Goal: Task Accomplishment & Management: Manage account settings

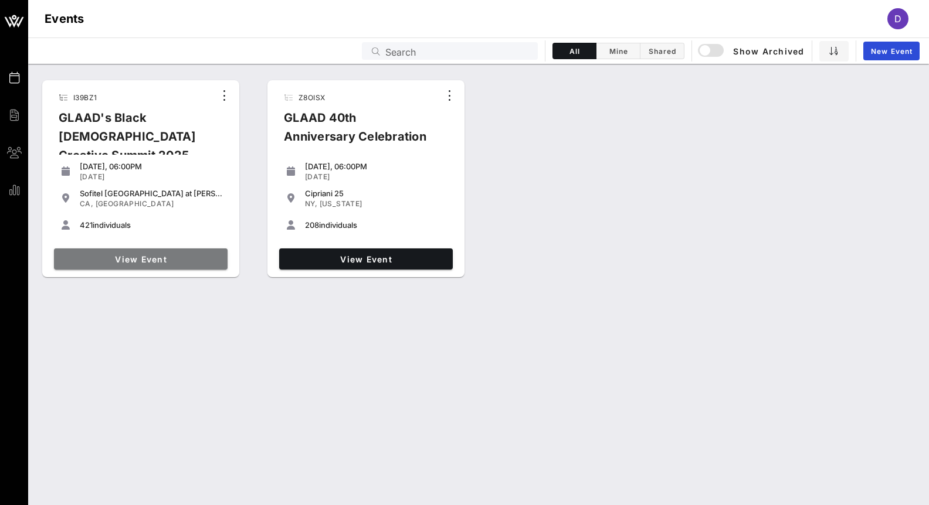
click at [192, 263] on span "View Event" at bounding box center [141, 259] width 164 height 10
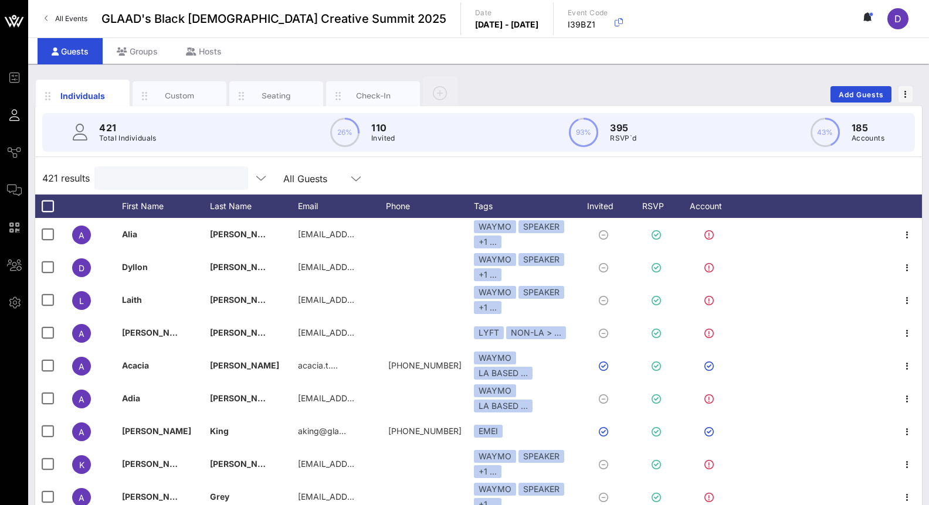
click at [162, 182] on input "text" at bounding box center [169, 178] width 137 height 15
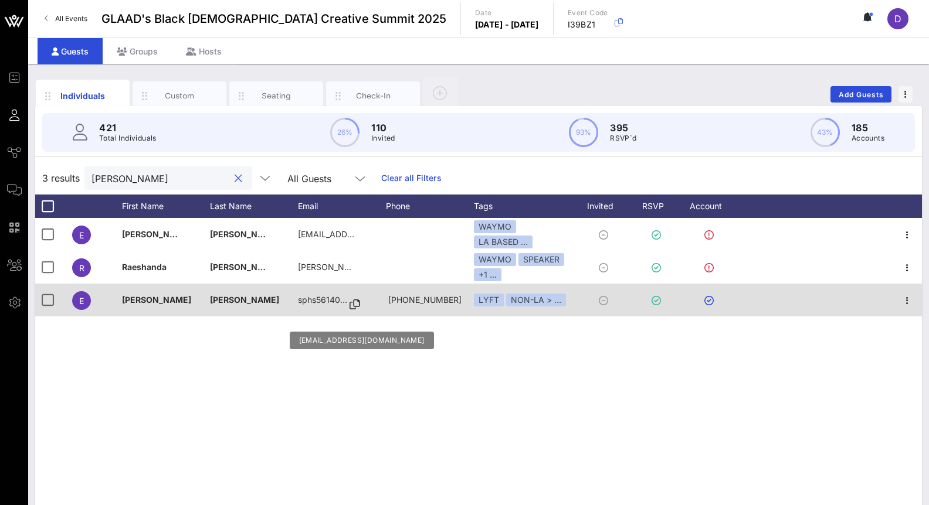
type input "[PERSON_NAME]"
click at [322, 297] on p "sphs56140…" at bounding box center [322, 300] width 49 height 33
click at [359, 305] on icon at bounding box center [354, 304] width 11 height 1
click at [906, 304] on icon "button" at bounding box center [907, 301] width 14 height 14
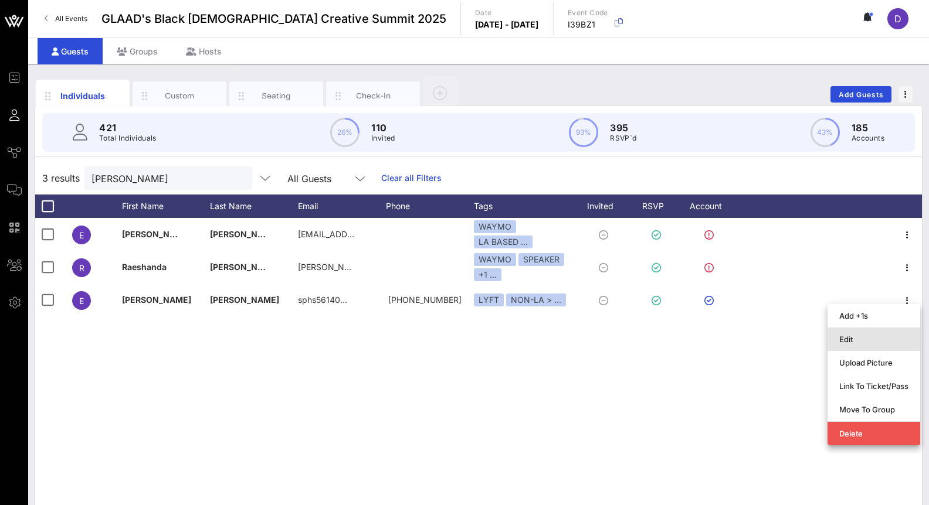
click at [890, 339] on div "Edit" at bounding box center [873, 339] width 69 height 9
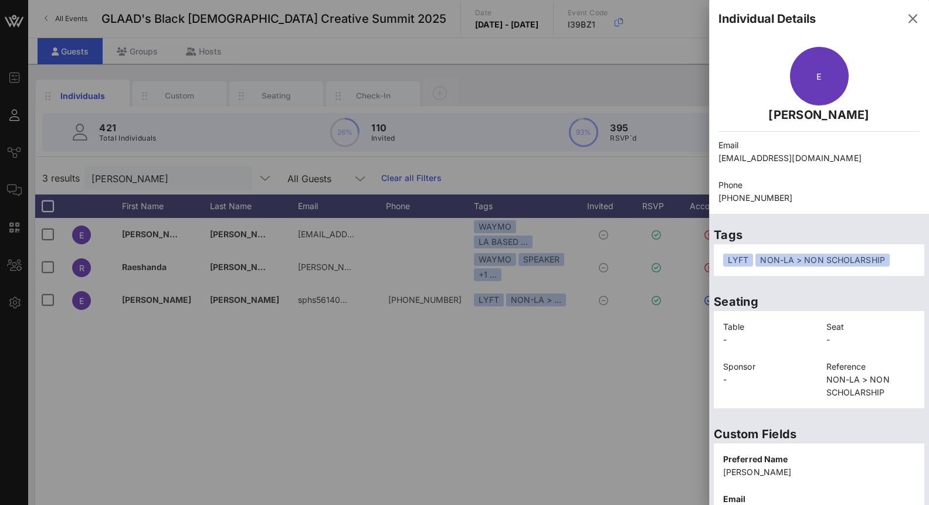
click at [829, 186] on p "Phone" at bounding box center [818, 185] width 201 height 13
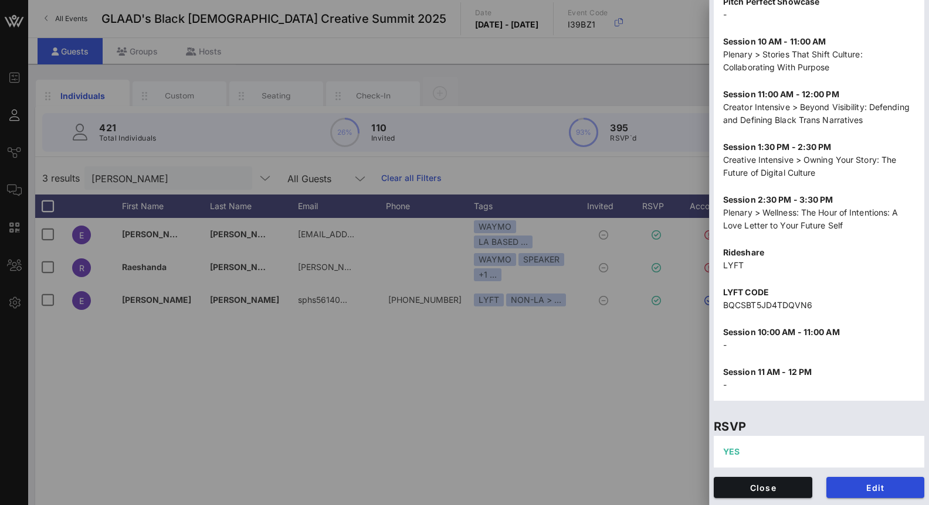
scroll to position [1344, 0]
click at [857, 488] on span "Edit" at bounding box center [875, 488] width 80 height 10
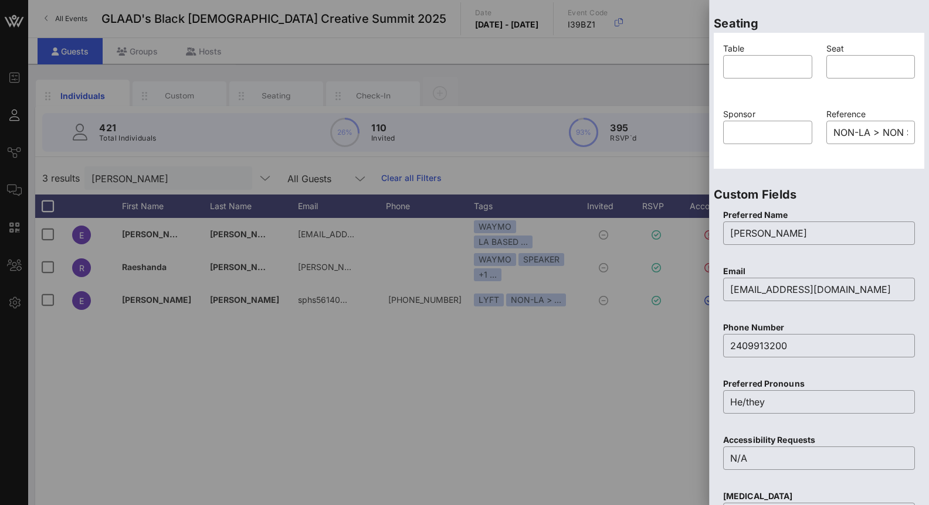
scroll to position [307, 0]
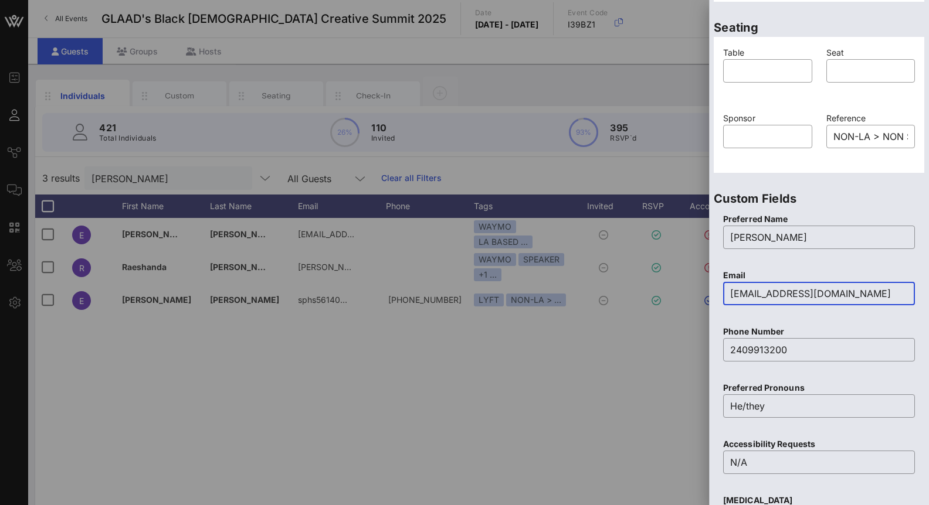
click at [807, 295] on input "[EMAIL_ADDRESS][DOMAIN_NAME]" at bounding box center [819, 293] width 178 height 19
paste input "[EMAIL_ADDRESS]"
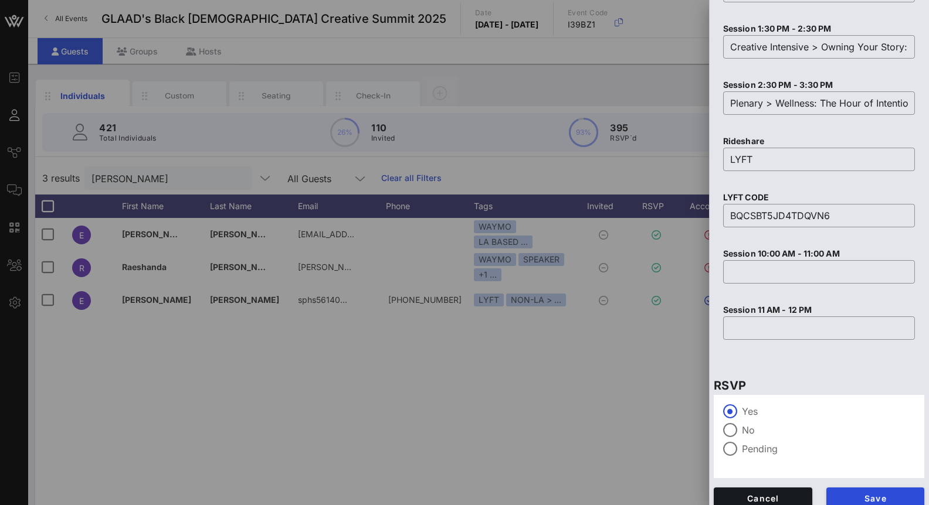
scroll to position [1746, 0]
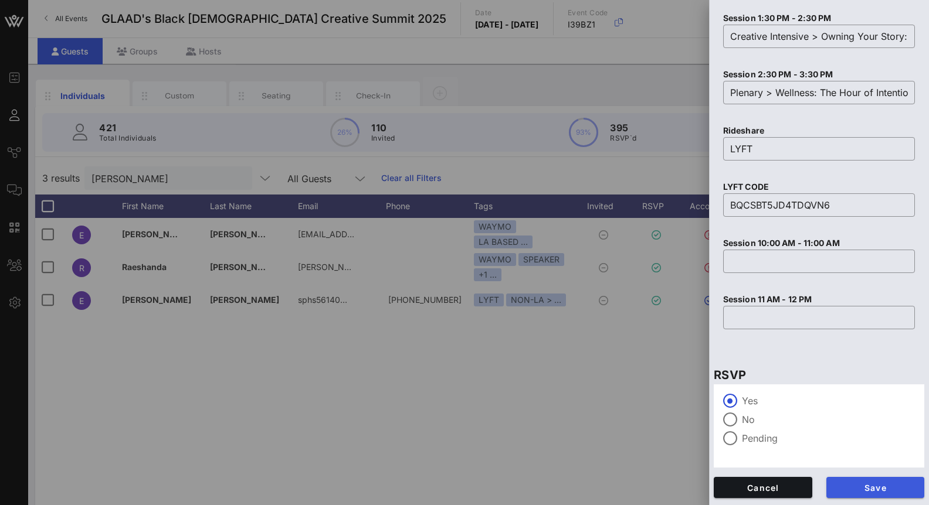
type input "[EMAIL_ADDRESS][DOMAIN_NAME]"
click at [865, 490] on span "Save" at bounding box center [875, 488] width 80 height 10
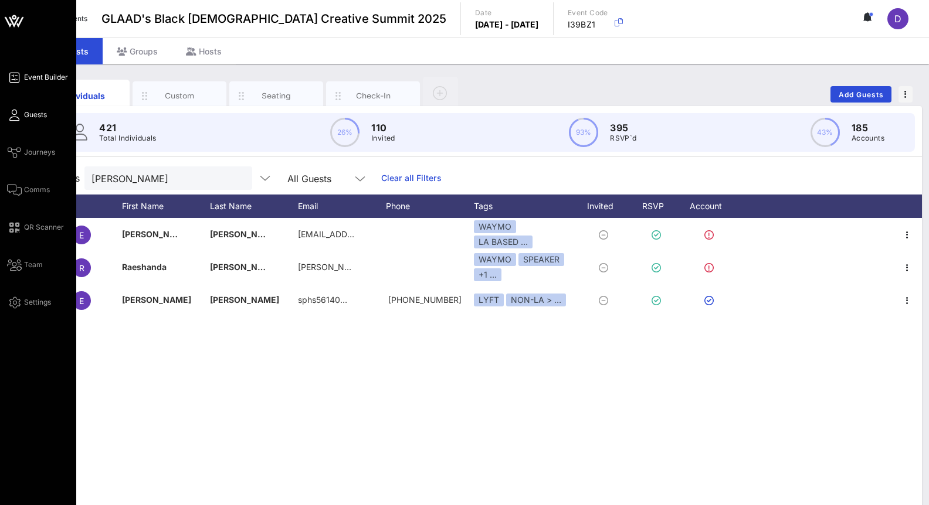
click at [36, 80] on span "Event Builder" at bounding box center [46, 77] width 44 height 11
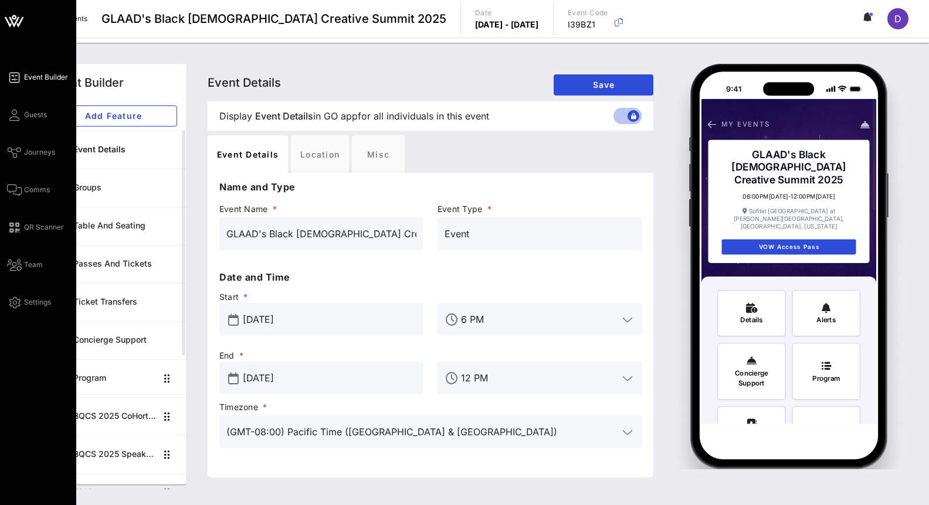
click at [24, 131] on div "Event Builder Guests Journeys Comms QR Scanner Team Settings" at bounding box center [41, 189] width 69 height 239
click at [24, 120] on link "Guests" at bounding box center [27, 115] width 40 height 14
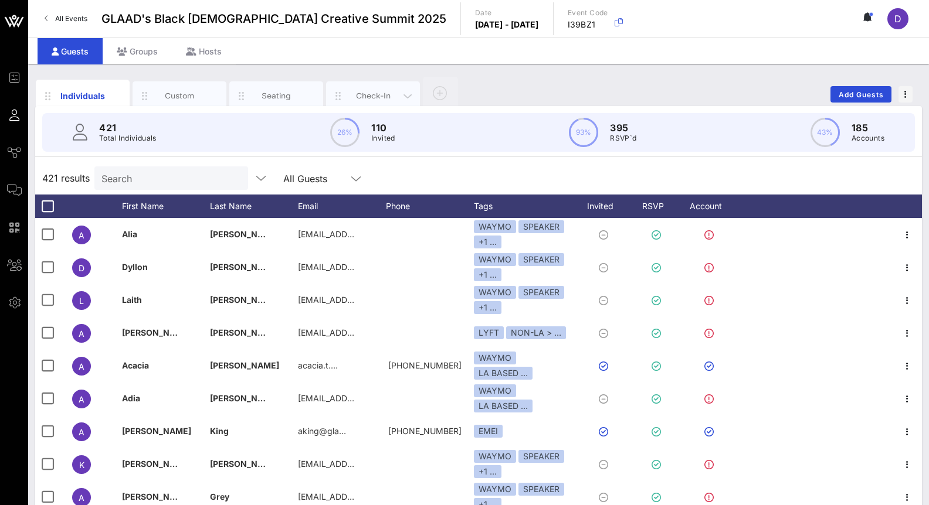
click at [361, 90] on div "Check-In" at bounding box center [373, 95] width 52 height 11
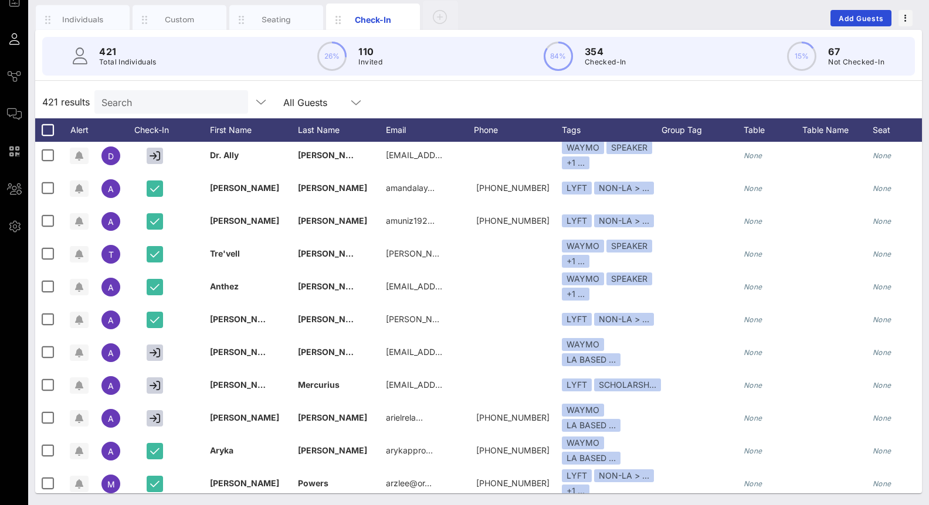
scroll to position [331, 0]
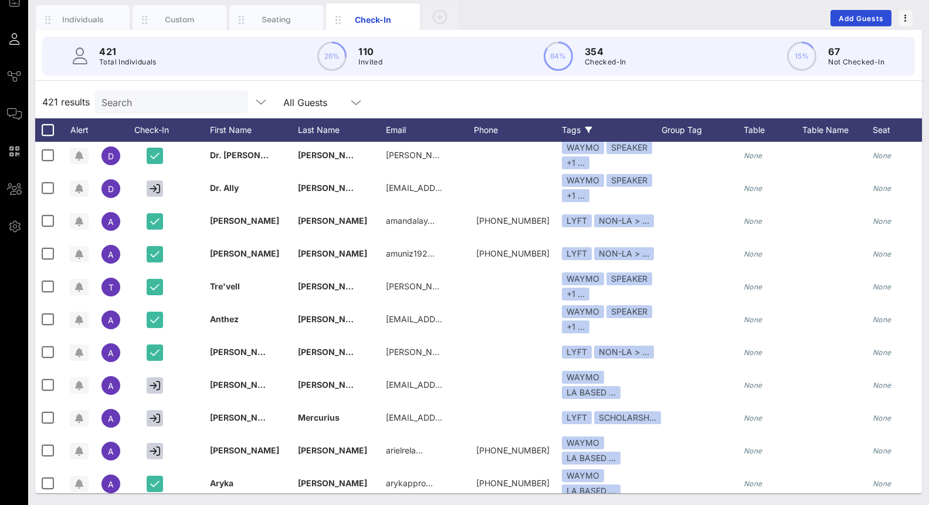
click at [592, 127] on div "Tags" at bounding box center [612, 129] width 100 height 23
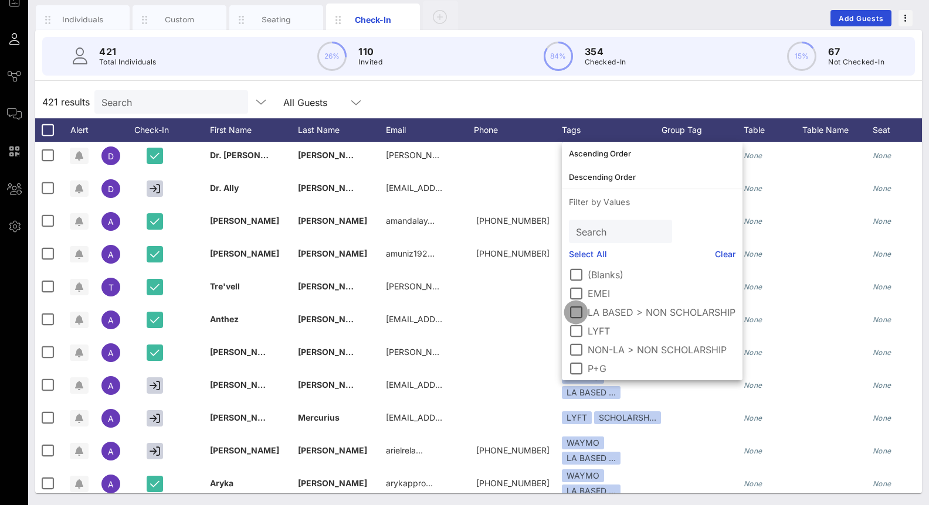
click at [578, 310] on div at bounding box center [576, 313] width 20 height 20
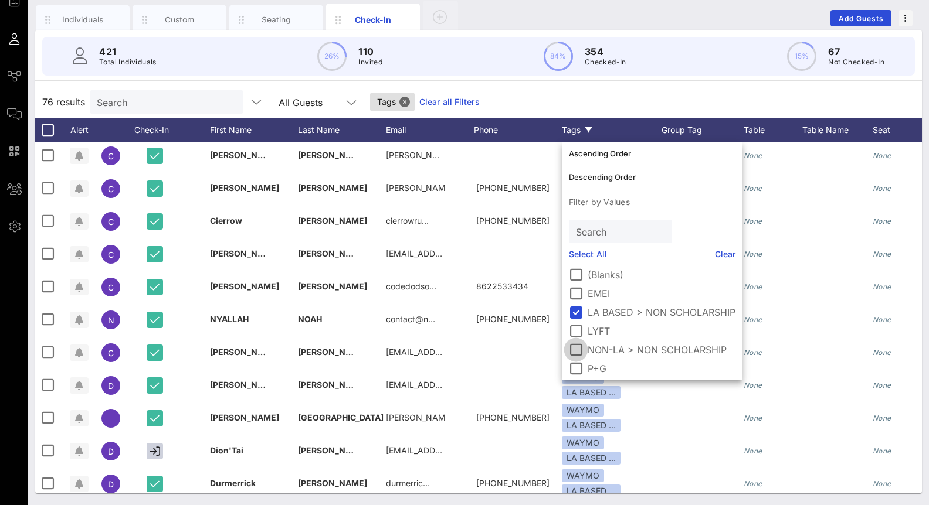
click at [577, 348] on div at bounding box center [576, 350] width 20 height 20
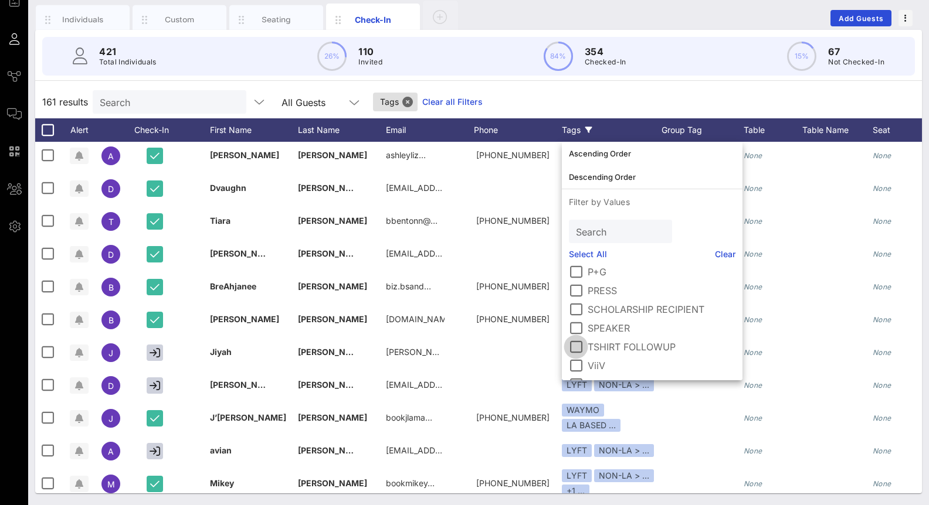
scroll to position [101, 0]
click at [573, 304] on div at bounding box center [576, 305] width 20 height 20
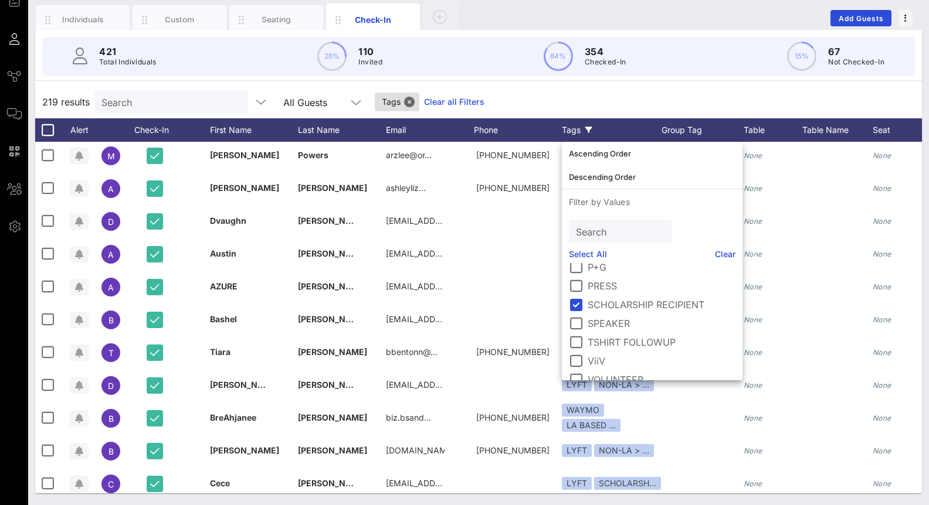
click at [583, 102] on div "219 results Search All Guests Tags Clear all Filters" at bounding box center [478, 102] width 886 height 33
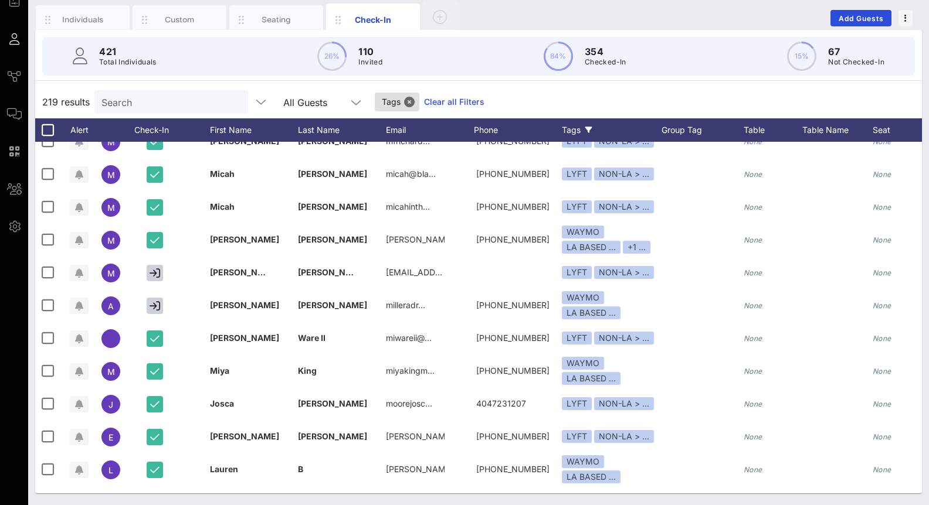
scroll to position [4757, 0]
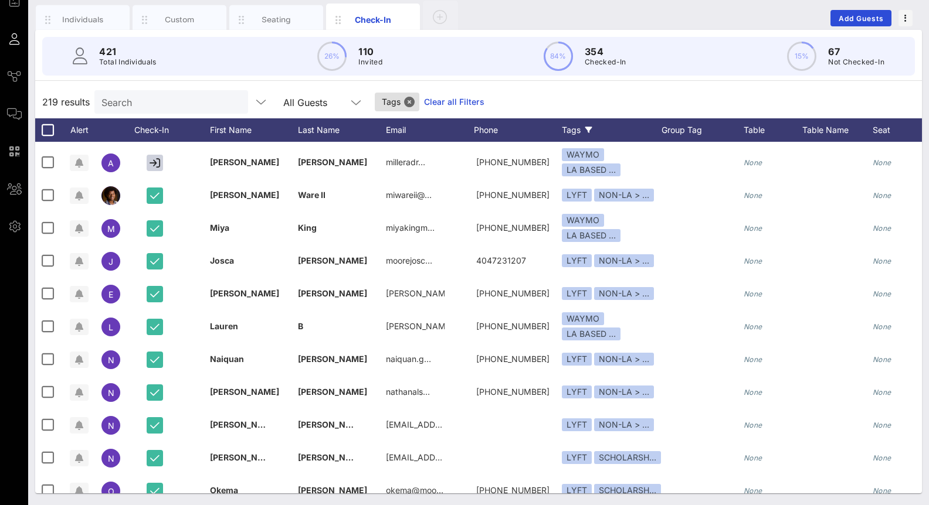
click at [586, 125] on div "Tags" at bounding box center [612, 129] width 100 height 23
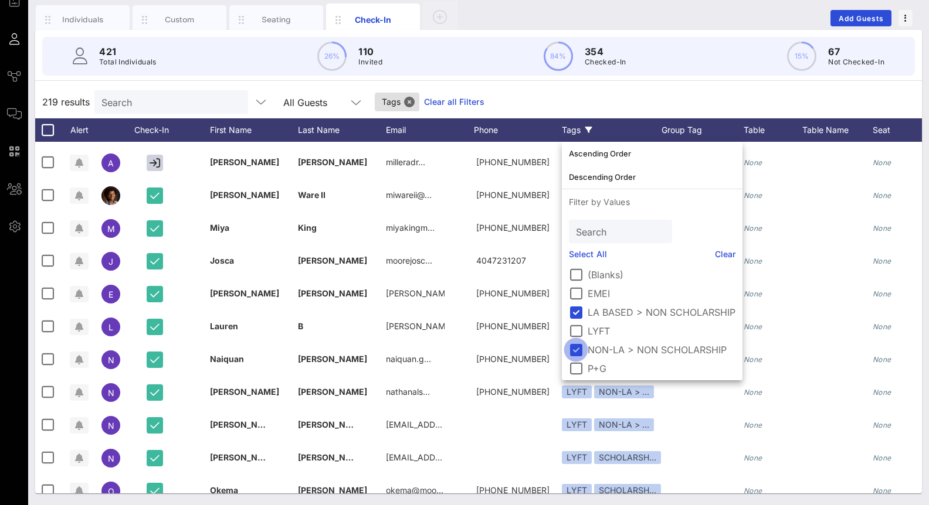
click at [577, 352] on div at bounding box center [576, 350] width 20 height 20
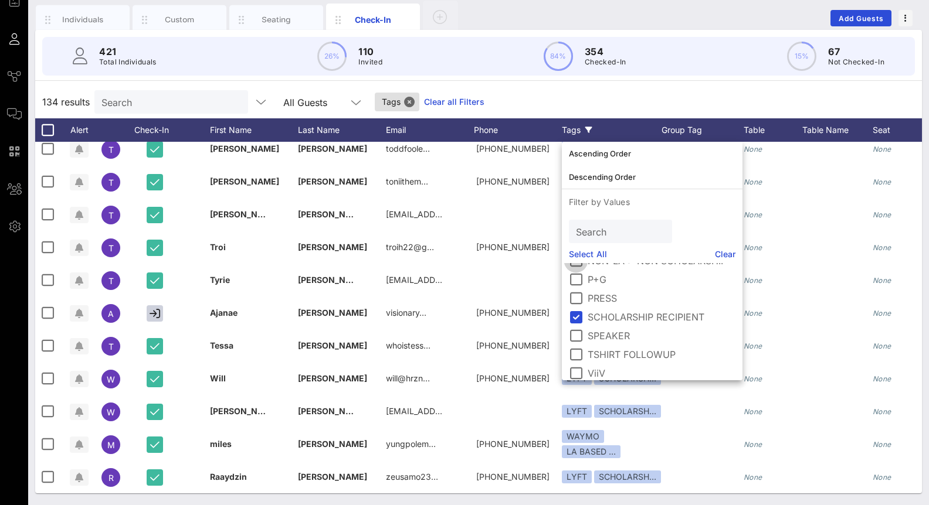
scroll to position [90, 0]
click at [575, 310] on div at bounding box center [576, 316] width 20 height 20
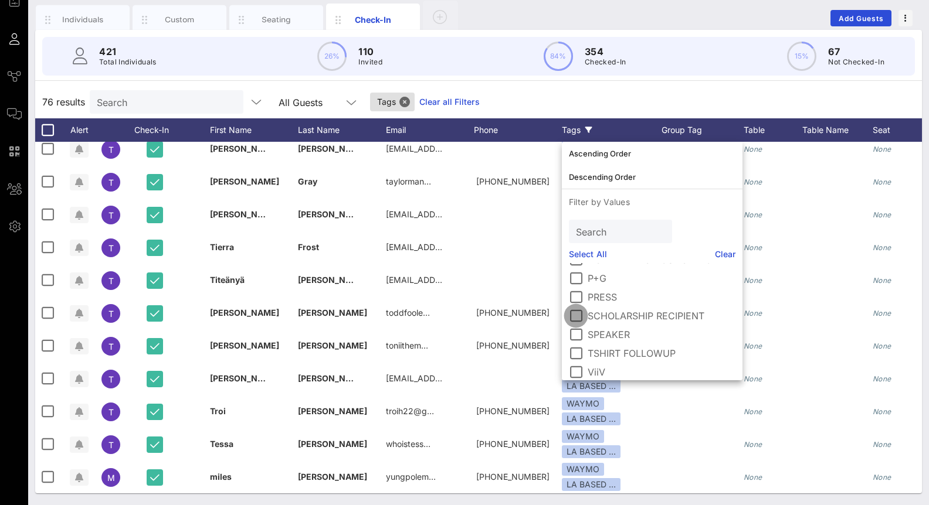
scroll to position [2143, 0]
click at [549, 94] on div "76 results Search All Guests Tags Clear all Filters" at bounding box center [478, 102] width 886 height 33
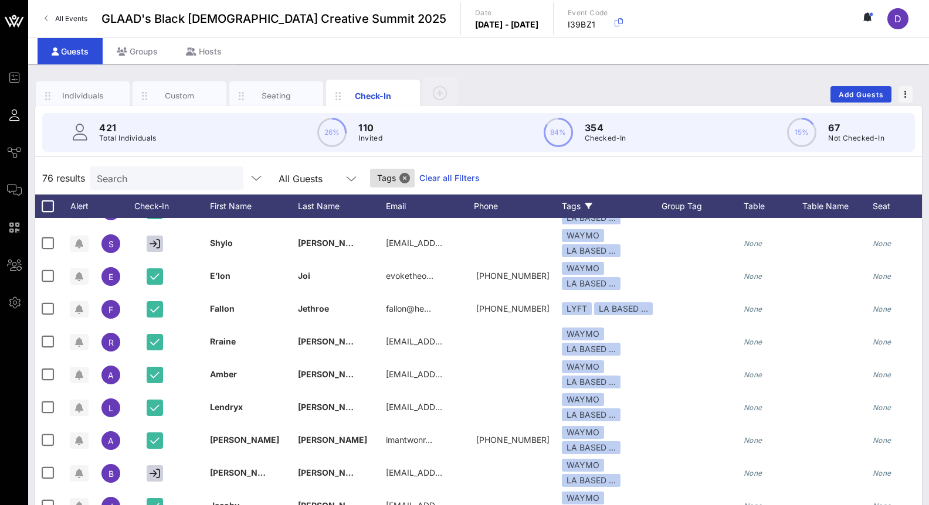
scroll to position [765, 0]
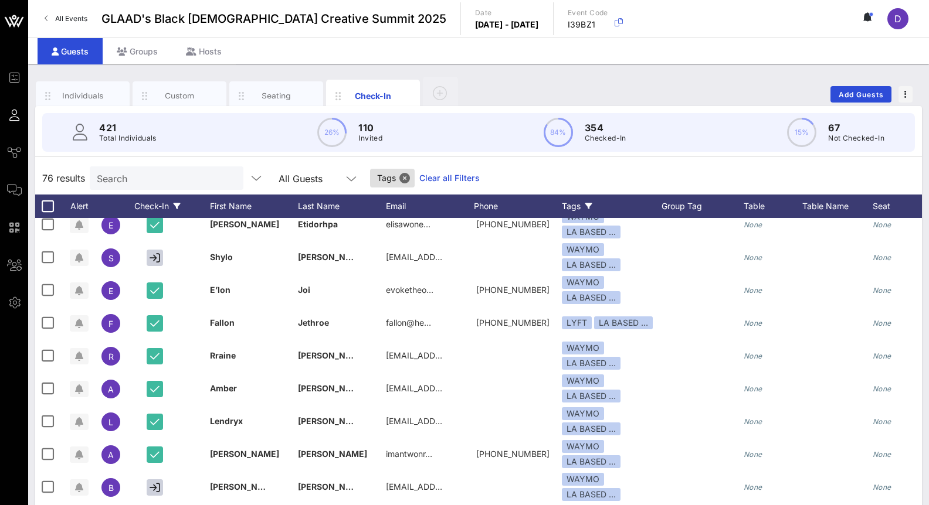
click at [175, 206] on icon at bounding box center [177, 206] width 7 height 7
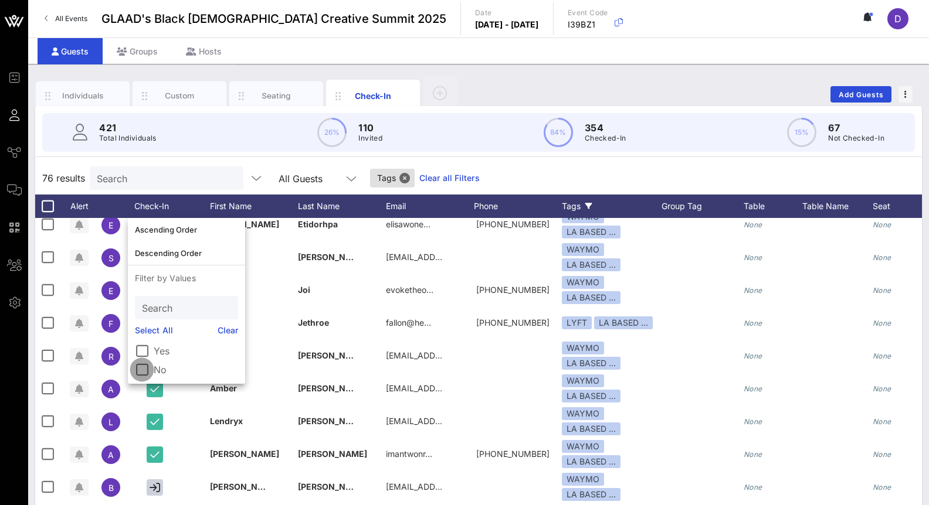
click at [141, 366] on div at bounding box center [142, 370] width 20 height 20
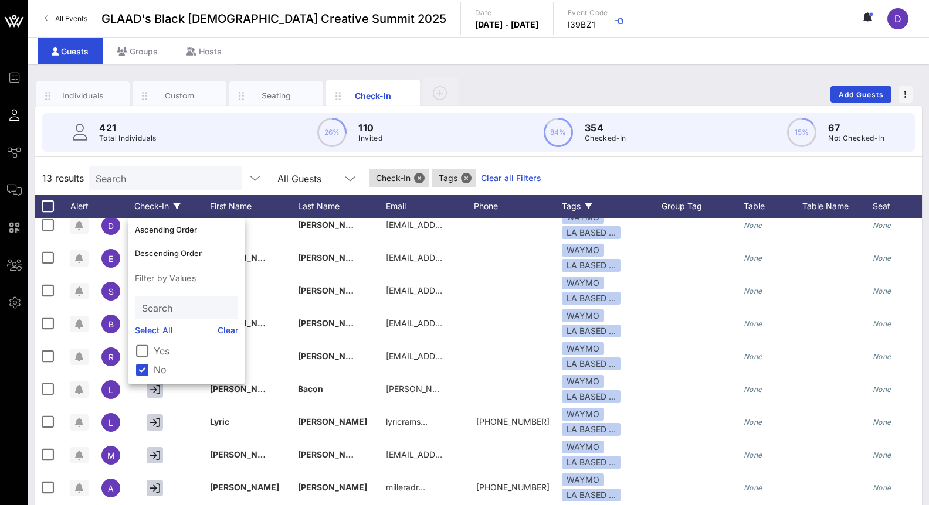
click at [277, 167] on div "All Guests" at bounding box center [317, 178] width 80 height 23
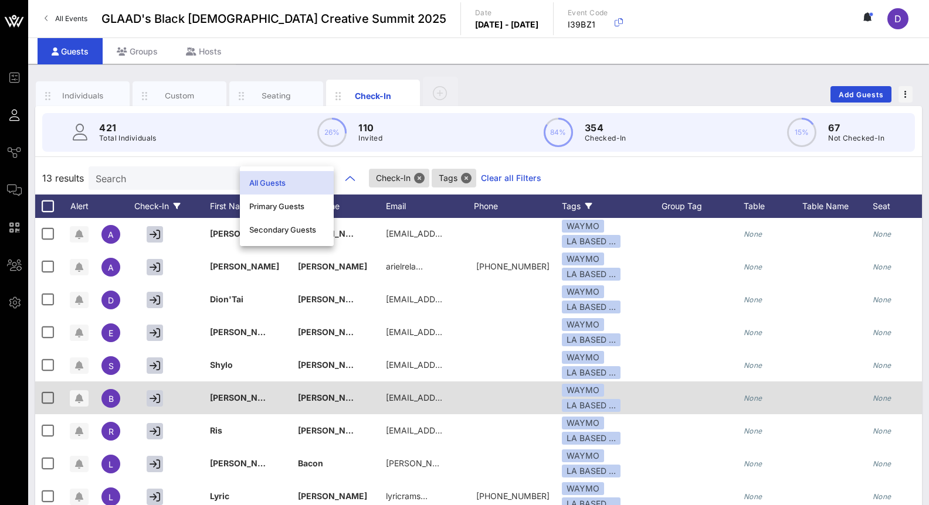
scroll to position [0, 0]
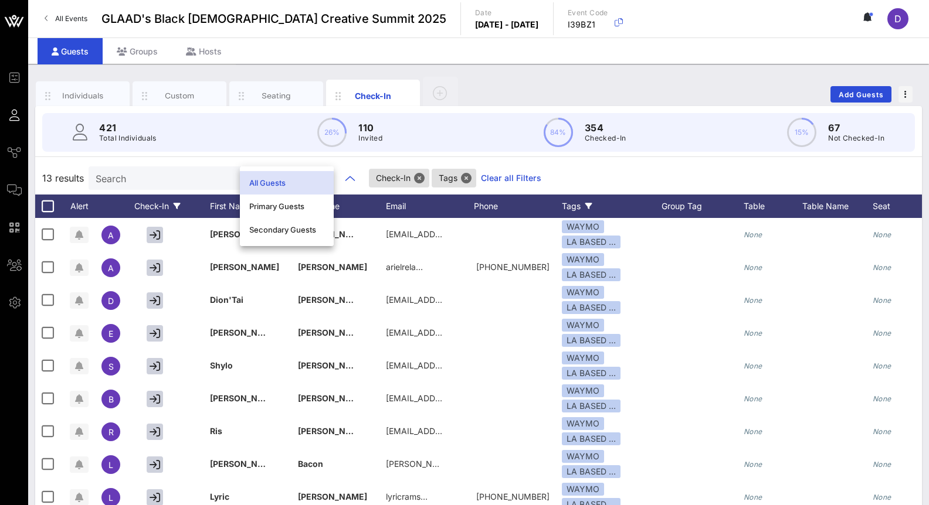
click at [492, 166] on div "13 results Search All Guests Check-In Tags Clear all Filters" at bounding box center [478, 178] width 886 height 33
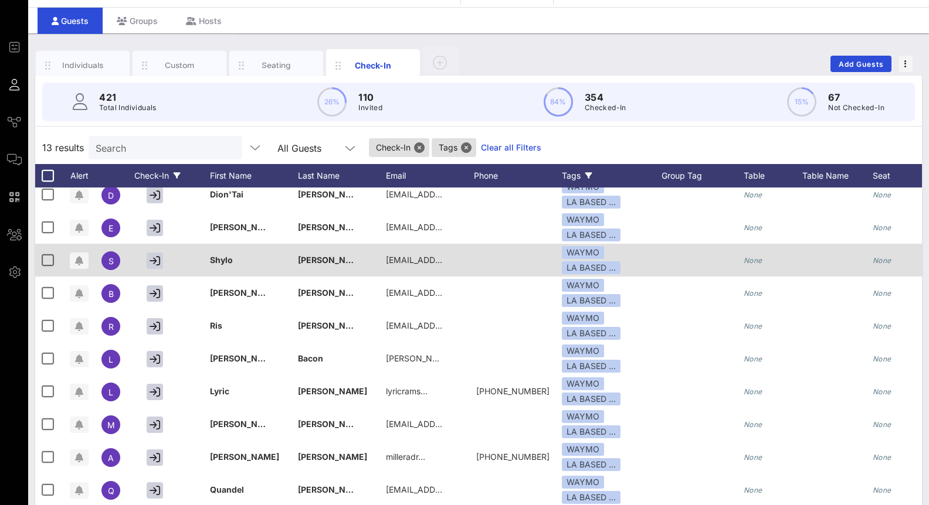
scroll to position [76, 0]
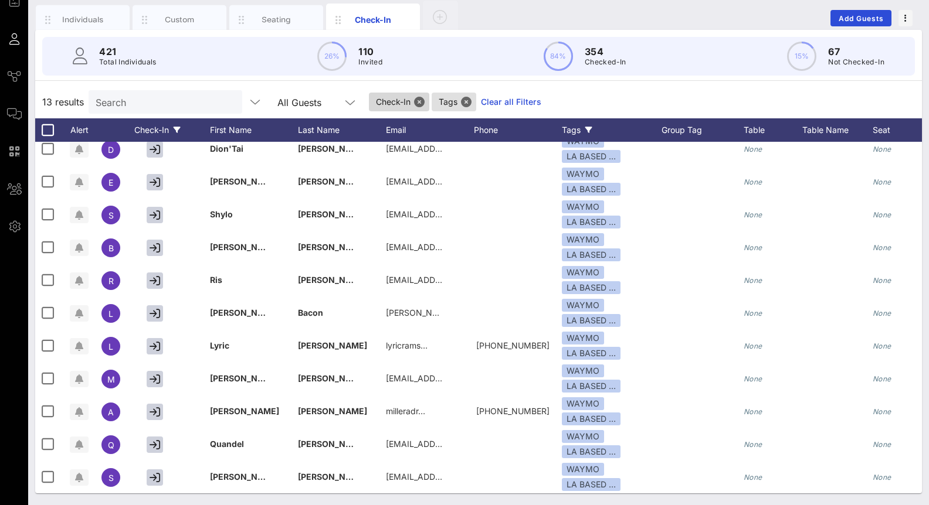
click at [385, 95] on span "Check-In" at bounding box center [399, 102] width 46 height 19
click at [589, 129] on icon at bounding box center [588, 130] width 7 height 7
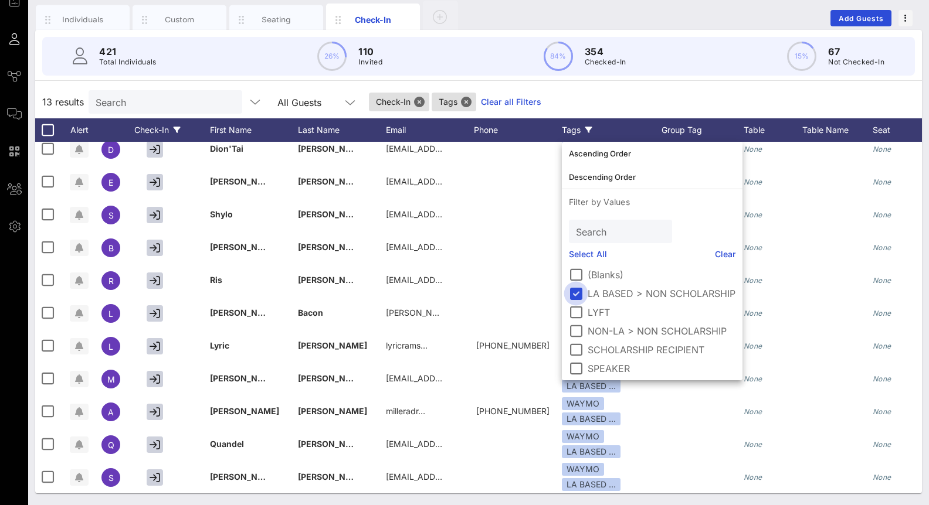
click at [570, 295] on div at bounding box center [576, 294] width 20 height 20
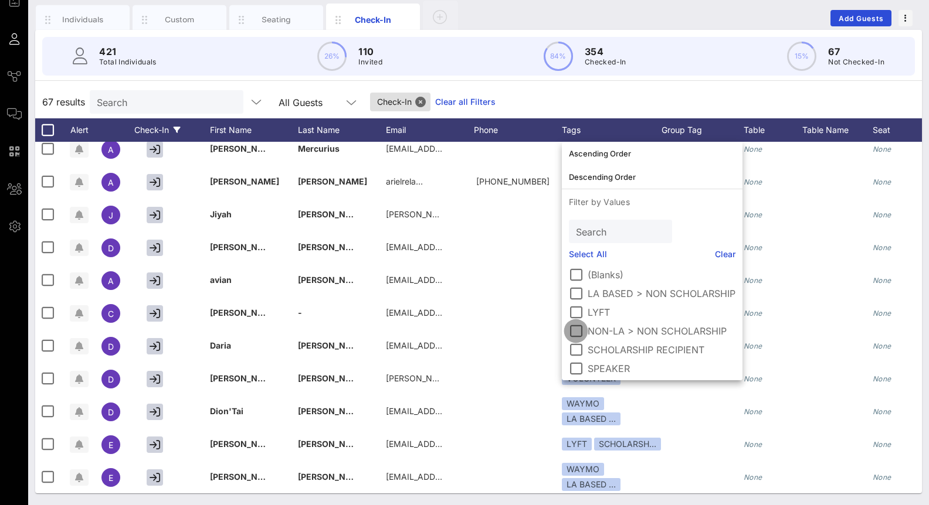
click at [573, 338] on div at bounding box center [576, 331] width 20 height 20
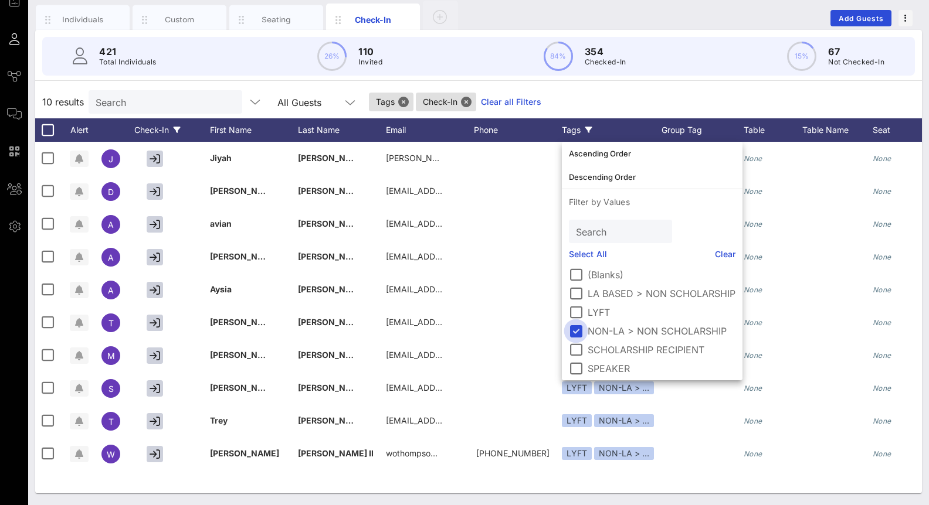
click at [577, 329] on div at bounding box center [576, 331] width 20 height 20
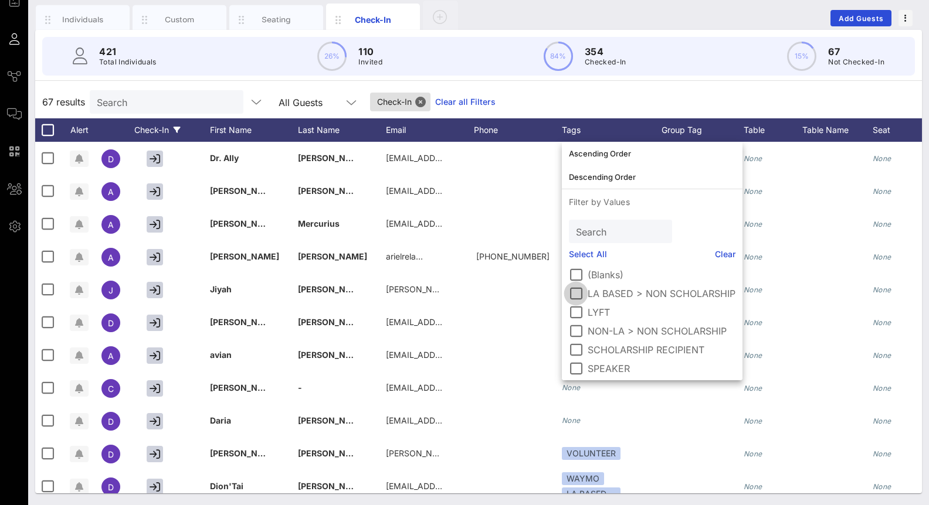
click at [578, 293] on div at bounding box center [576, 294] width 20 height 20
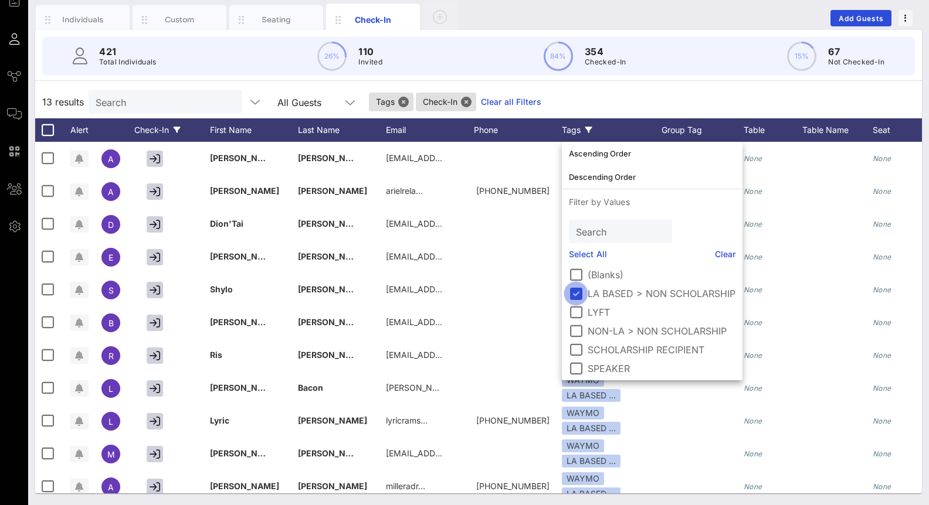
click at [578, 293] on div at bounding box center [576, 294] width 20 height 20
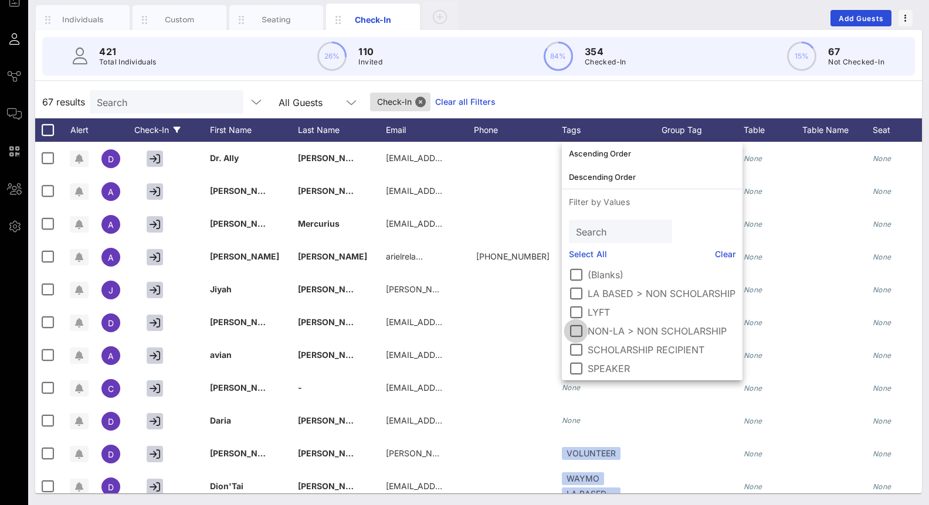
click at [578, 329] on div at bounding box center [576, 331] width 20 height 20
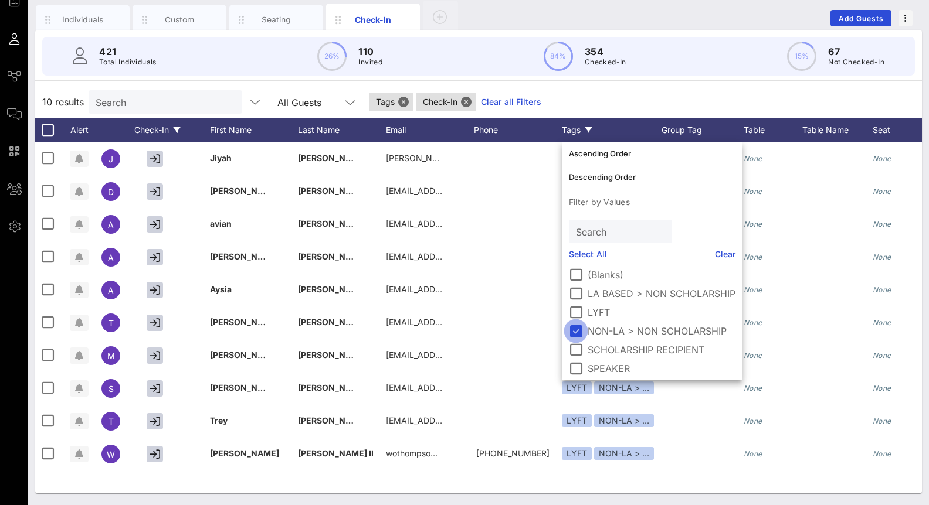
click at [573, 328] on div at bounding box center [576, 331] width 20 height 20
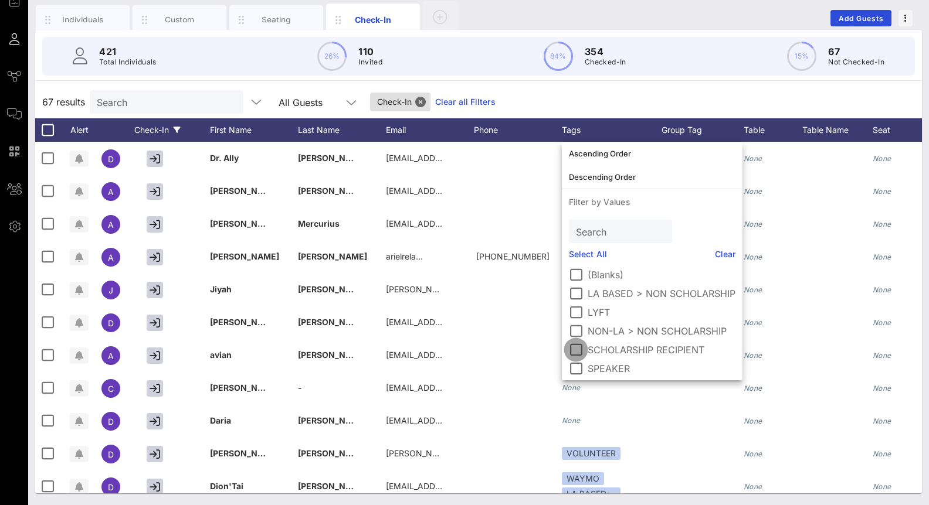
click at [575, 349] on div at bounding box center [576, 350] width 20 height 20
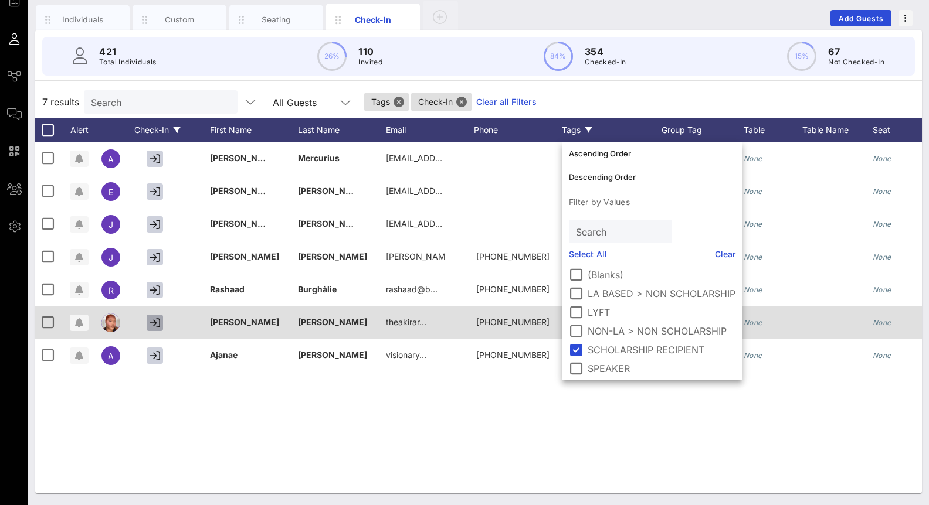
click at [158, 327] on icon "button" at bounding box center [155, 323] width 11 height 11
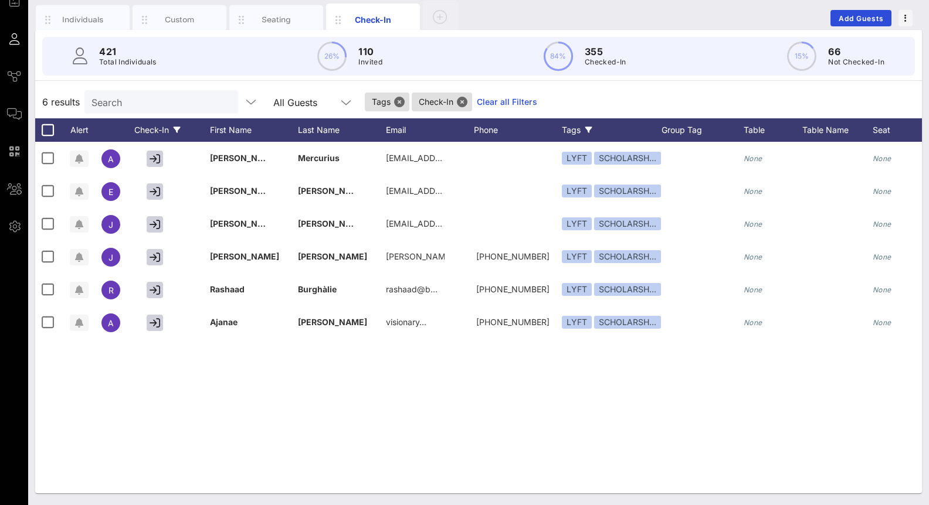
click at [586, 131] on icon at bounding box center [588, 130] width 7 height 7
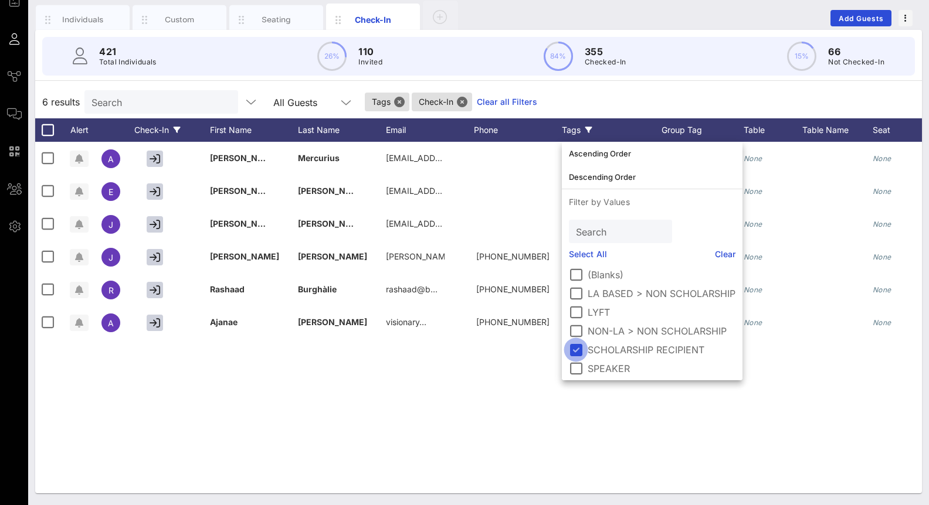
click at [579, 351] on div at bounding box center [576, 350] width 20 height 20
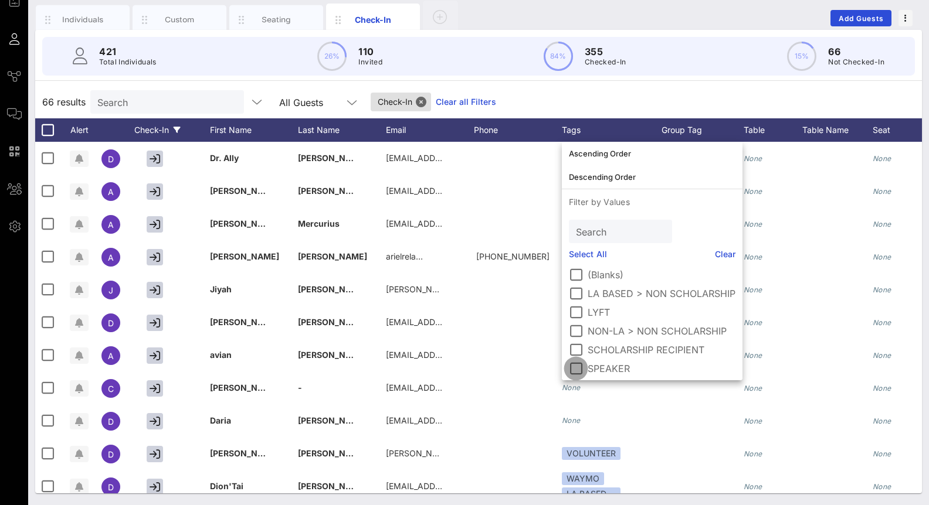
click at [576, 371] on div at bounding box center [576, 369] width 20 height 20
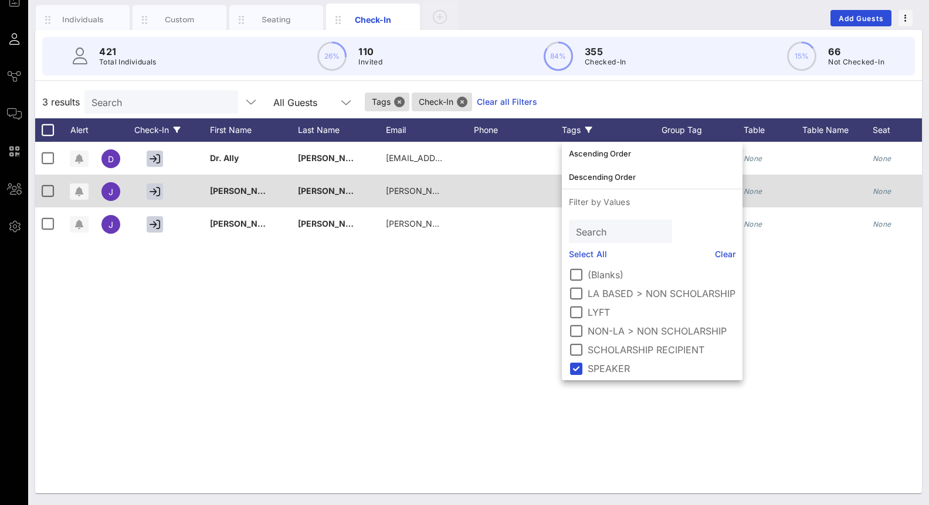
click at [165, 197] on div at bounding box center [157, 191] width 59 height 33
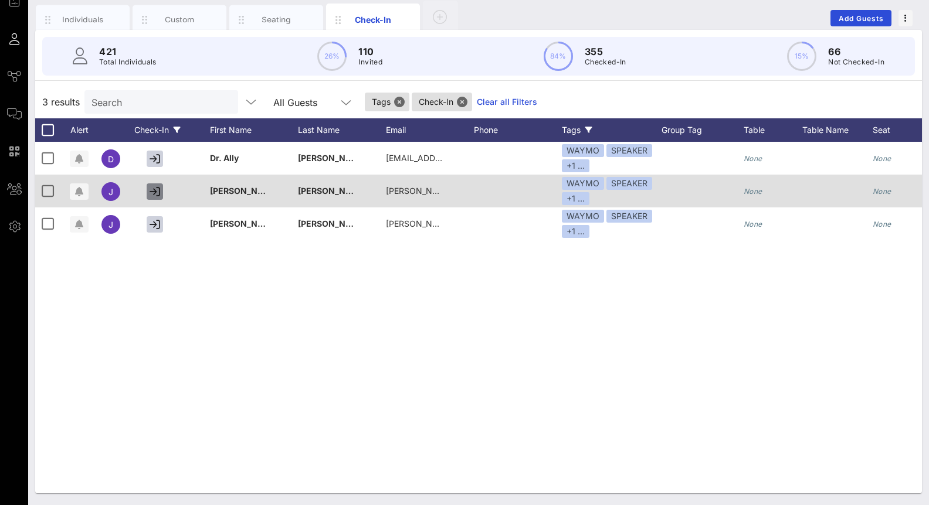
click at [156, 191] on icon "button" at bounding box center [155, 191] width 11 height 11
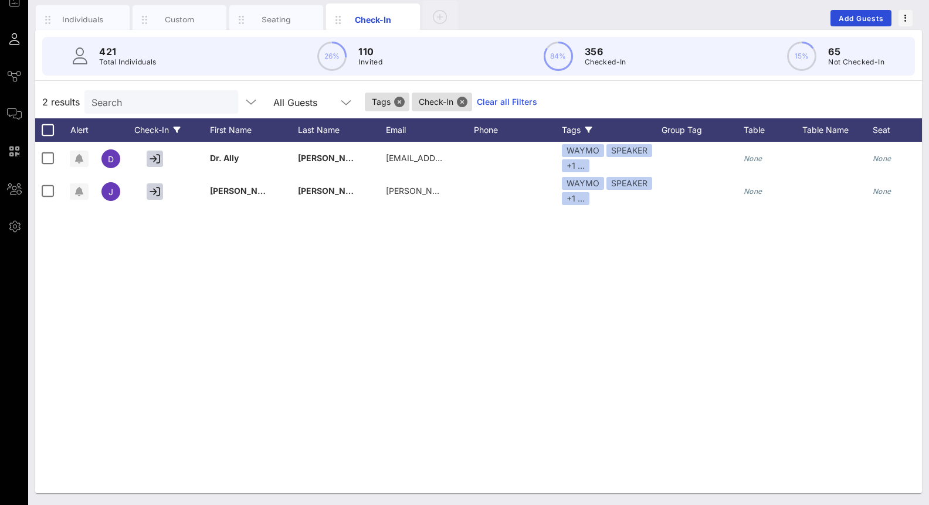
click at [594, 130] on div "Tags" at bounding box center [612, 129] width 100 height 23
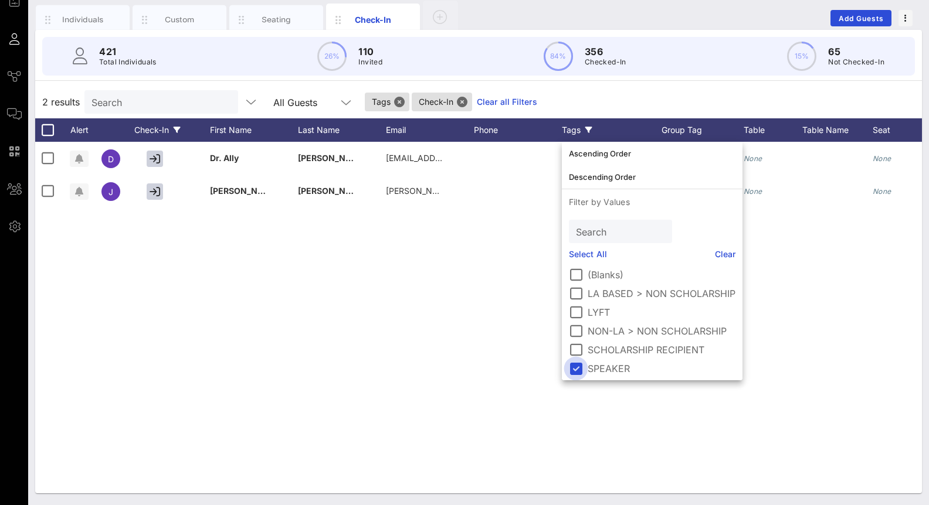
click at [580, 366] on div at bounding box center [576, 369] width 20 height 20
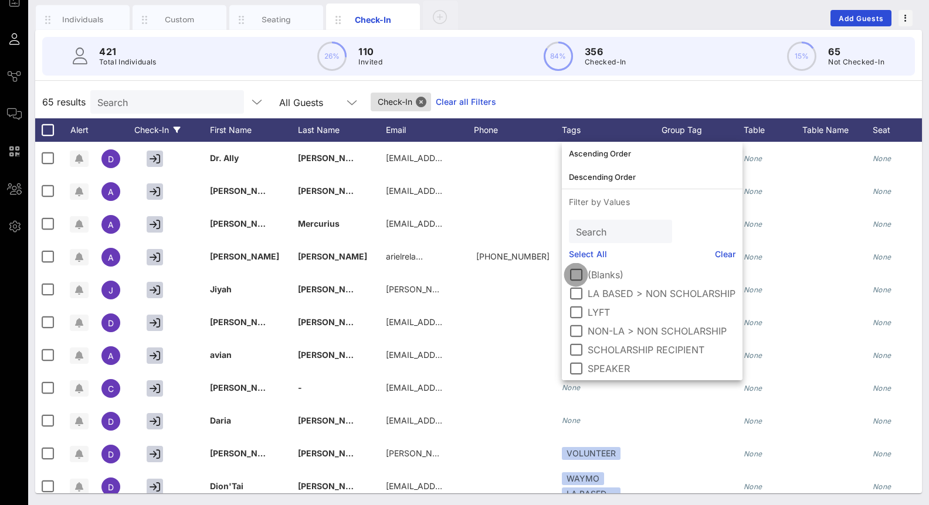
click at [582, 279] on div at bounding box center [576, 275] width 20 height 20
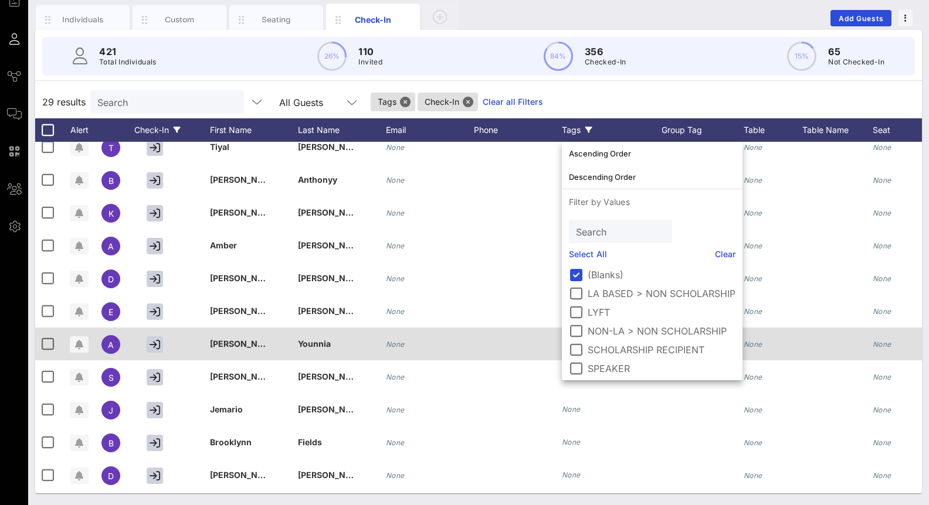
scroll to position [600, 0]
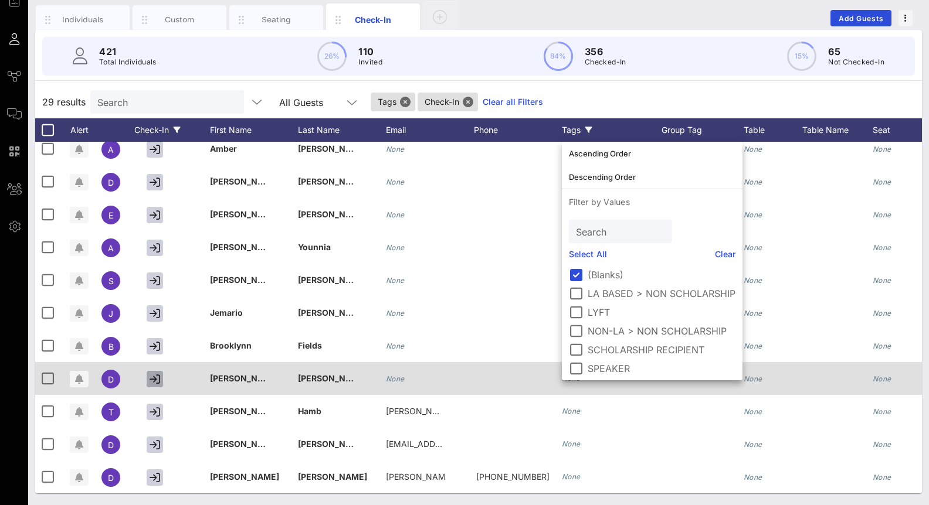
click at [154, 380] on icon "button" at bounding box center [155, 379] width 11 height 11
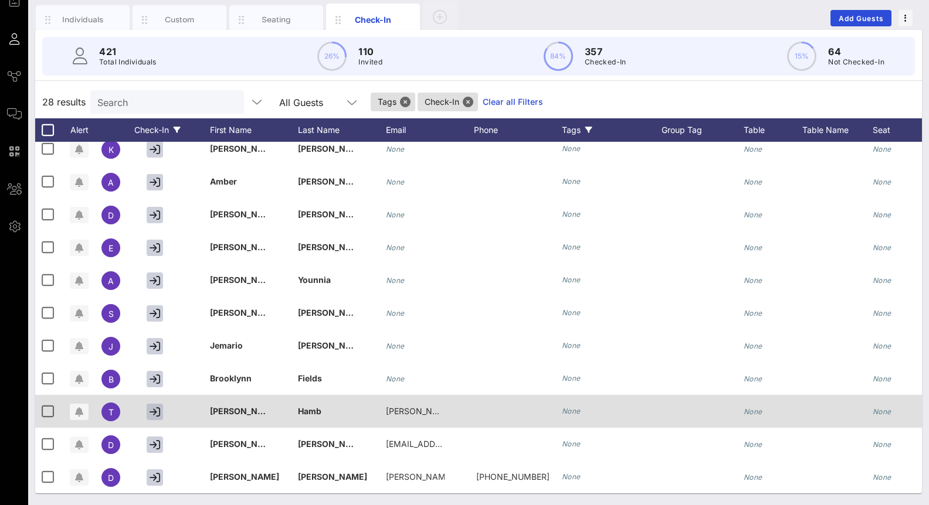
scroll to position [568, 0]
click at [147, 412] on button "button" at bounding box center [155, 412] width 16 height 16
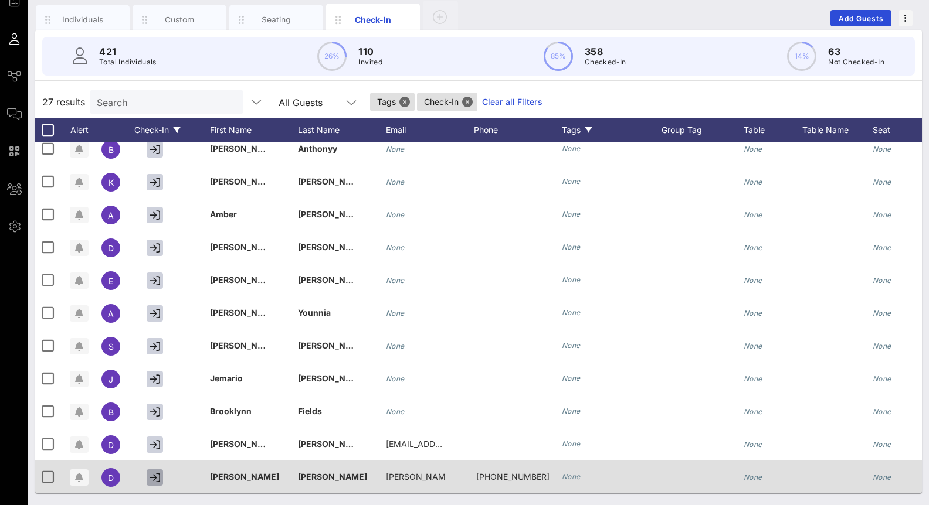
click at [151, 478] on icon "button" at bounding box center [155, 478] width 11 height 11
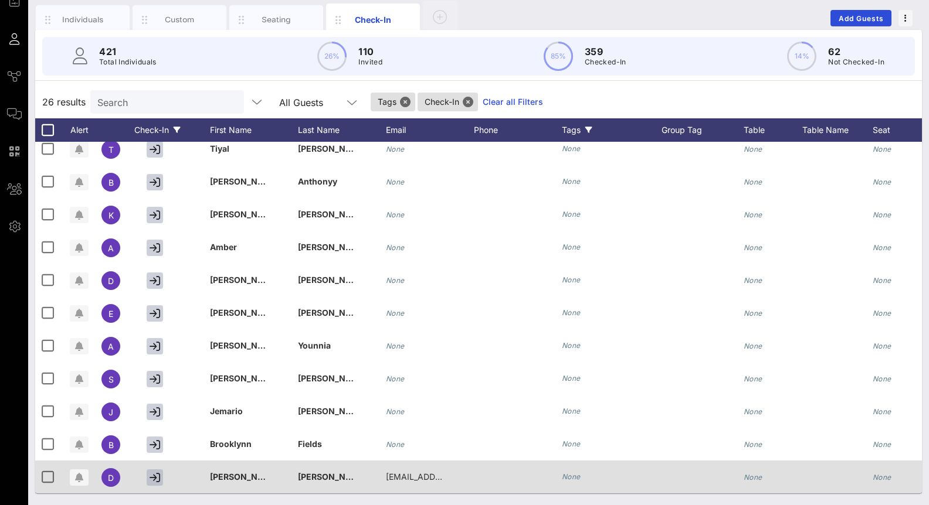
scroll to position [502, 0]
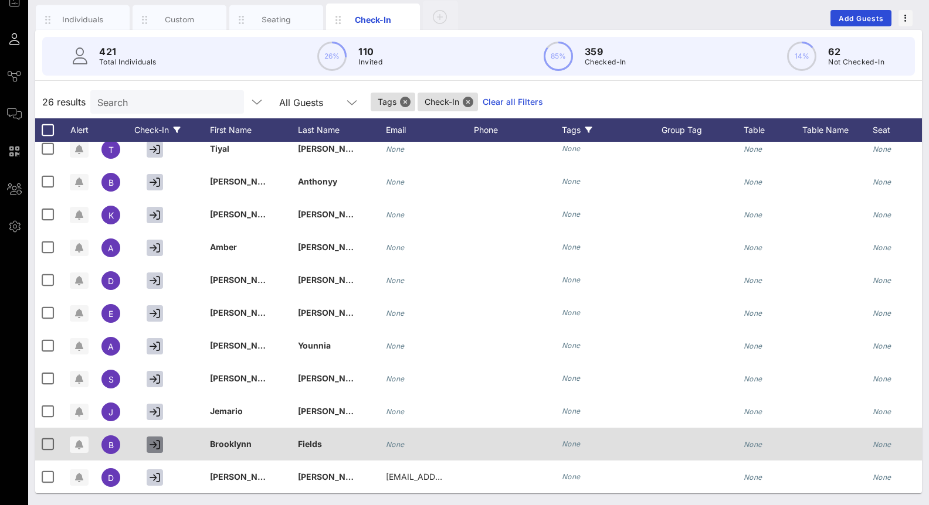
click at [155, 443] on icon "button" at bounding box center [155, 445] width 11 height 11
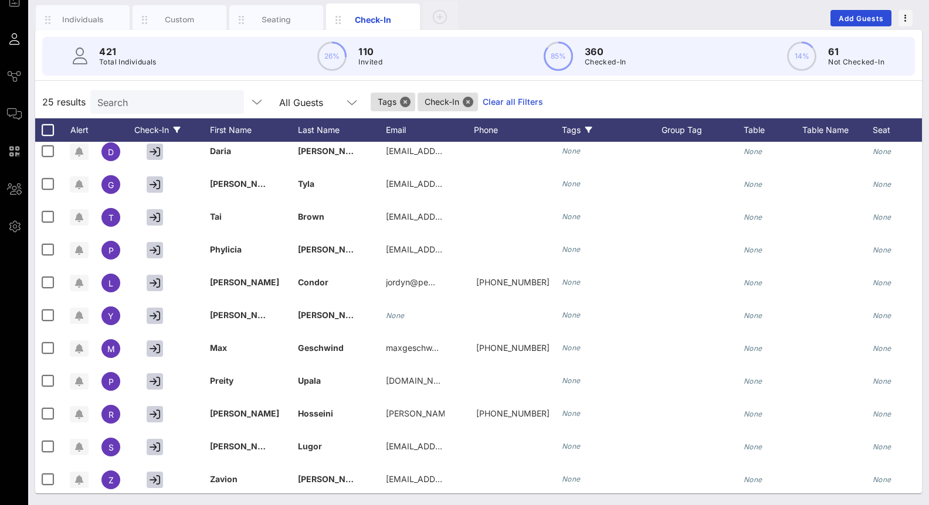
scroll to position [0, 0]
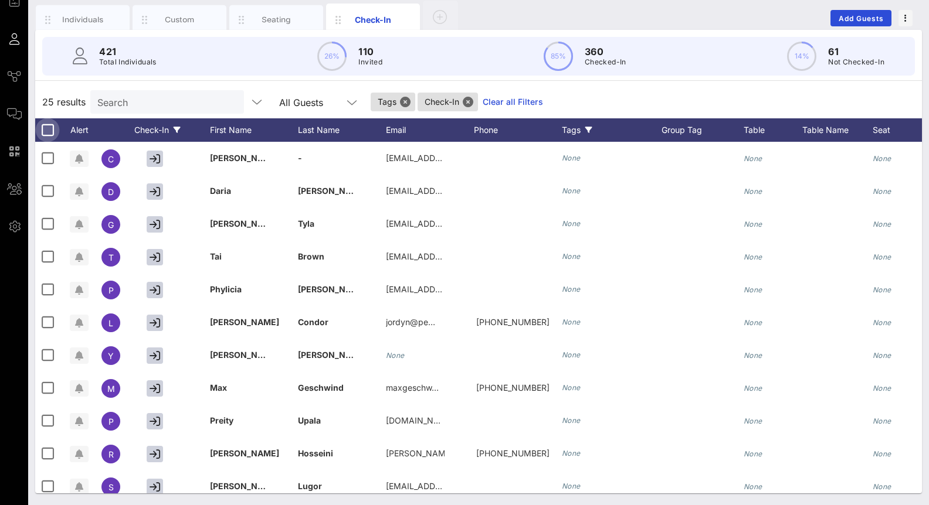
click at [49, 130] on div at bounding box center [48, 130] width 20 height 20
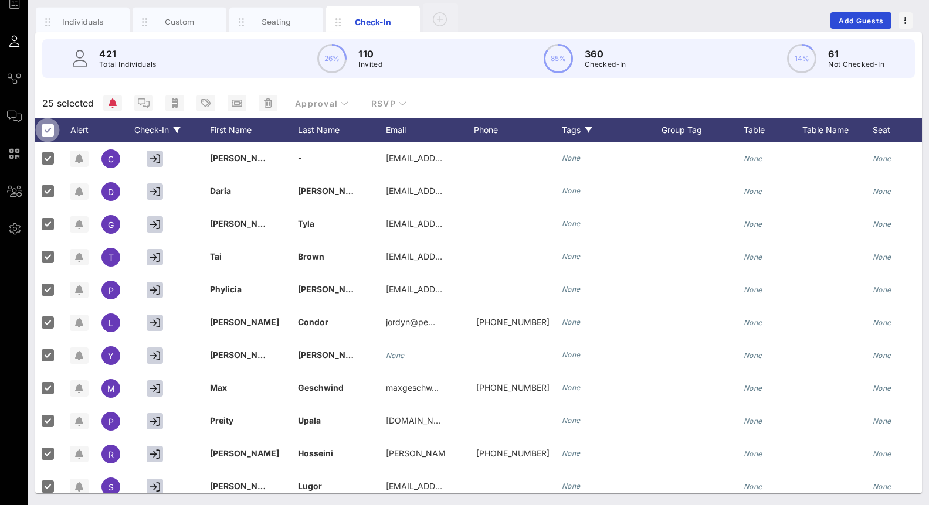
scroll to position [74, 0]
click at [178, 129] on icon at bounding box center [177, 130] width 7 height 7
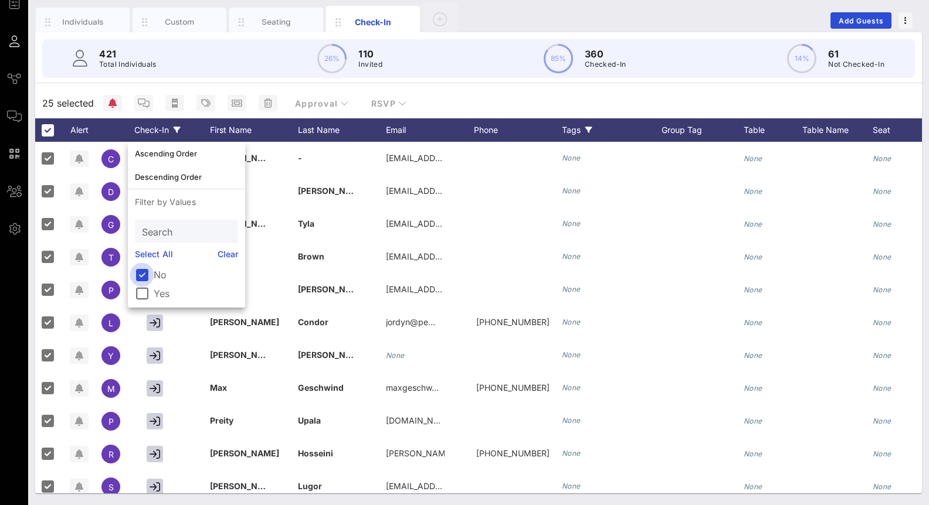
click at [140, 272] on div at bounding box center [142, 275] width 20 height 20
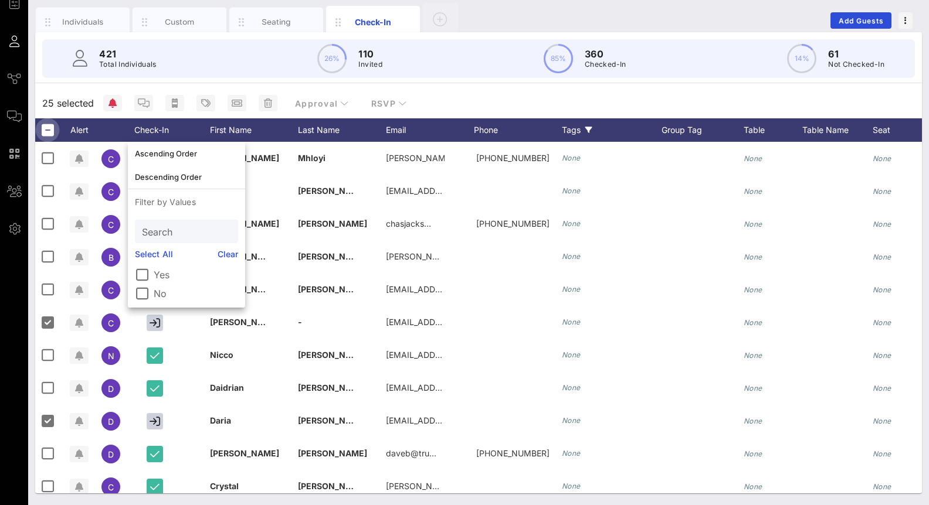
click at [47, 128] on div at bounding box center [48, 130] width 20 height 20
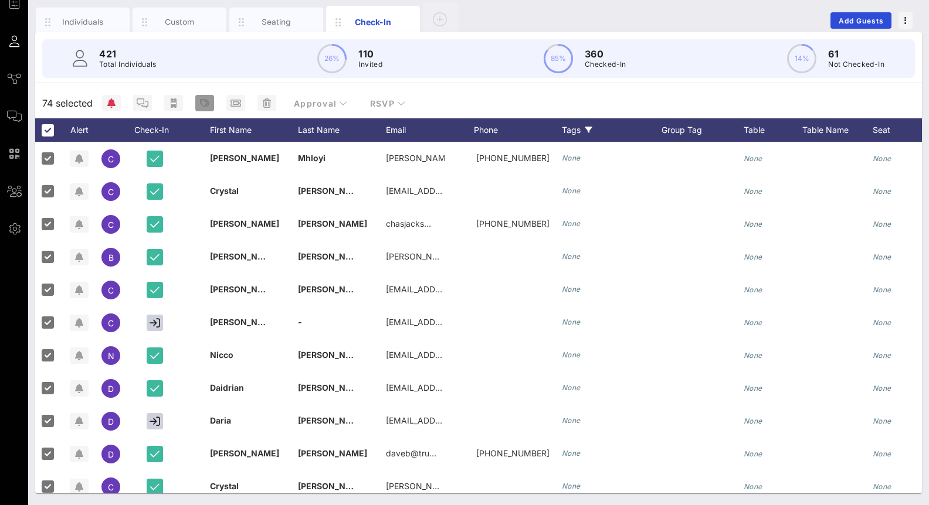
click at [205, 99] on icon "button" at bounding box center [204, 102] width 9 height 9
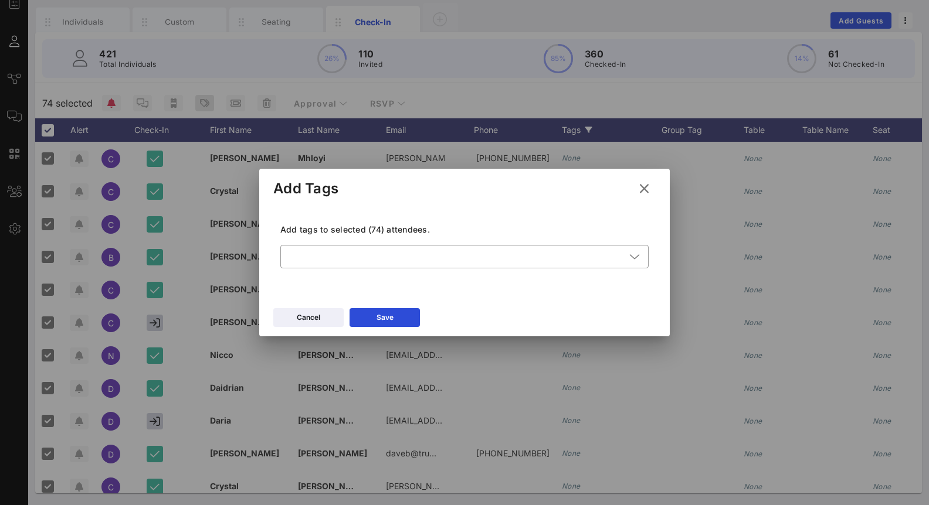
click at [205, 99] on div at bounding box center [464, 252] width 929 height 505
click at [644, 186] on icon at bounding box center [644, 189] width 16 height 14
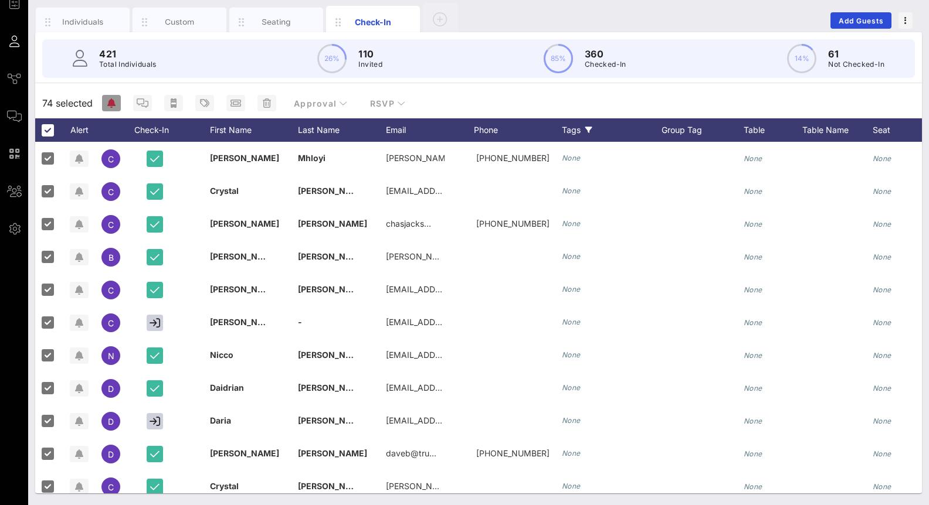
click at [108, 106] on icon "button" at bounding box center [111, 102] width 8 height 9
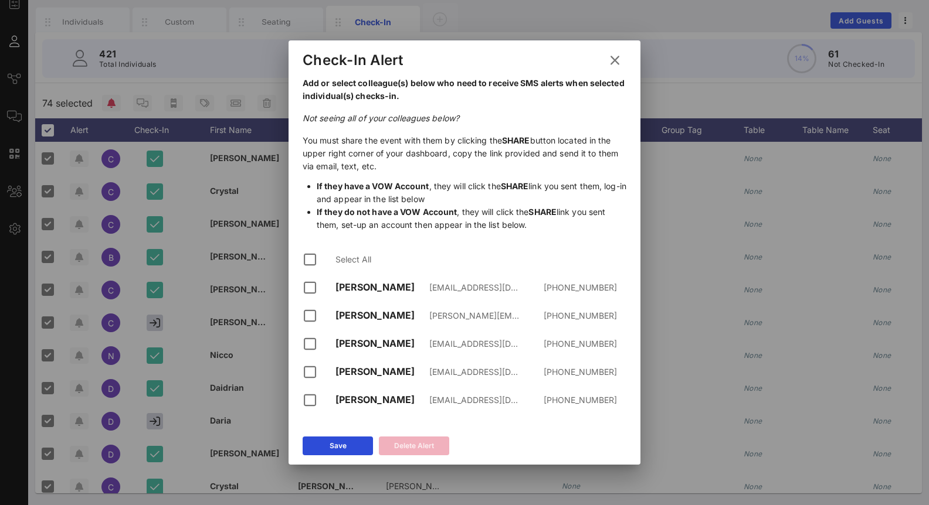
click at [619, 52] on button at bounding box center [614, 60] width 23 height 21
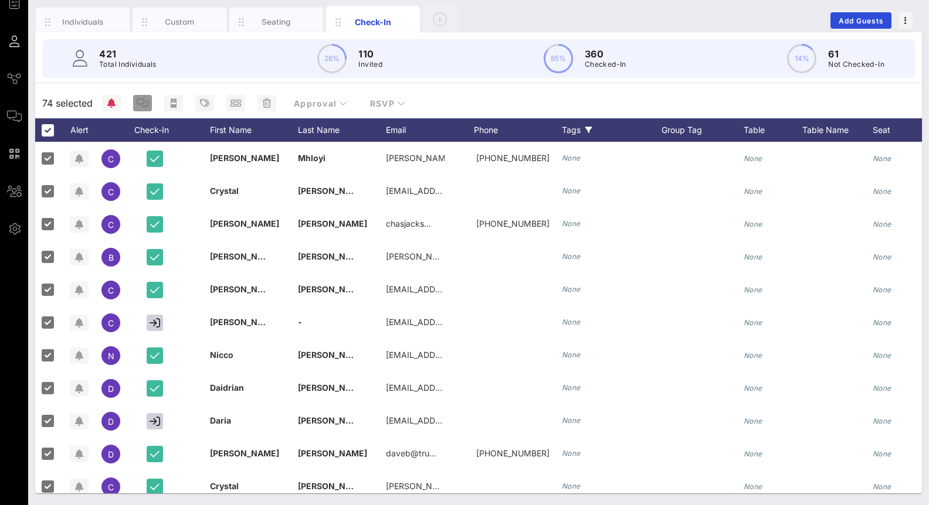
click at [145, 95] on button "button" at bounding box center [142, 103] width 19 height 16
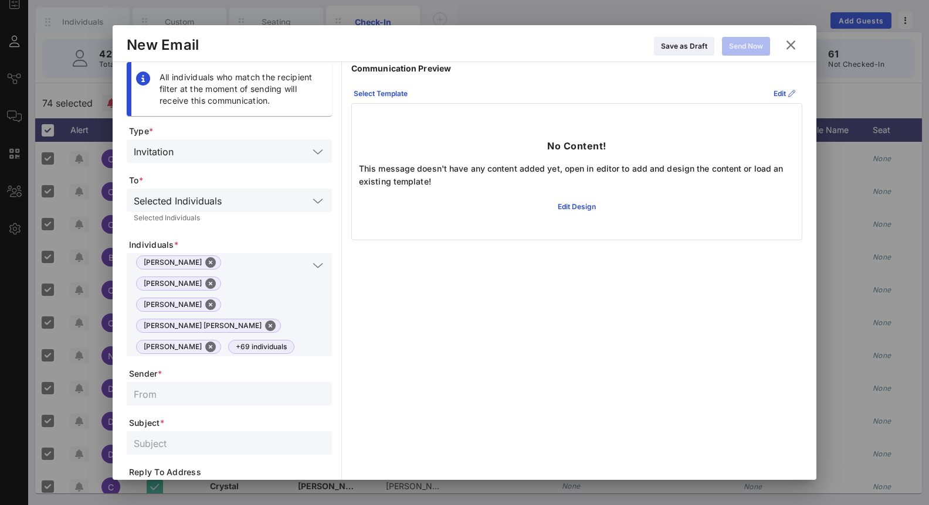
click at [789, 44] on icon at bounding box center [791, 45] width 16 height 14
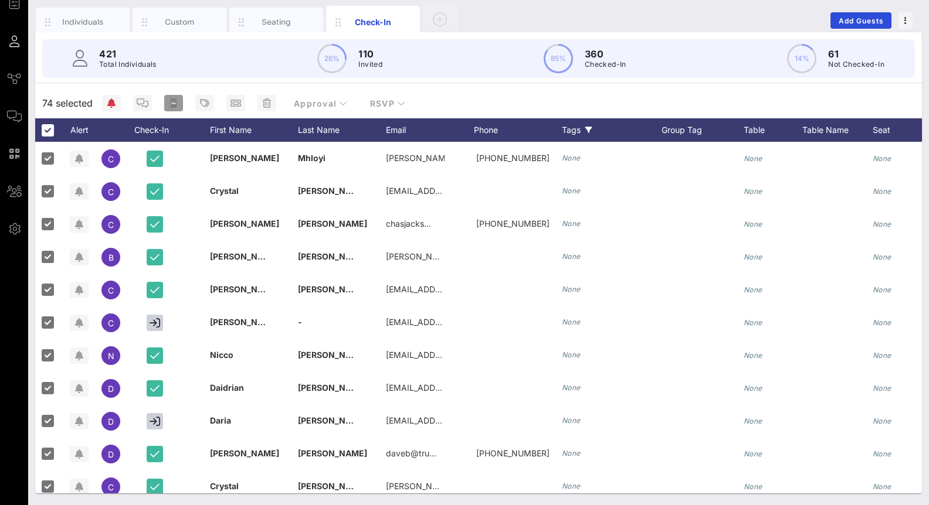
click at [173, 106] on icon "button" at bounding box center [174, 102] width 6 height 9
type input "{{ticket_type}} for {{[URL][DOMAIN_NAME]}}"
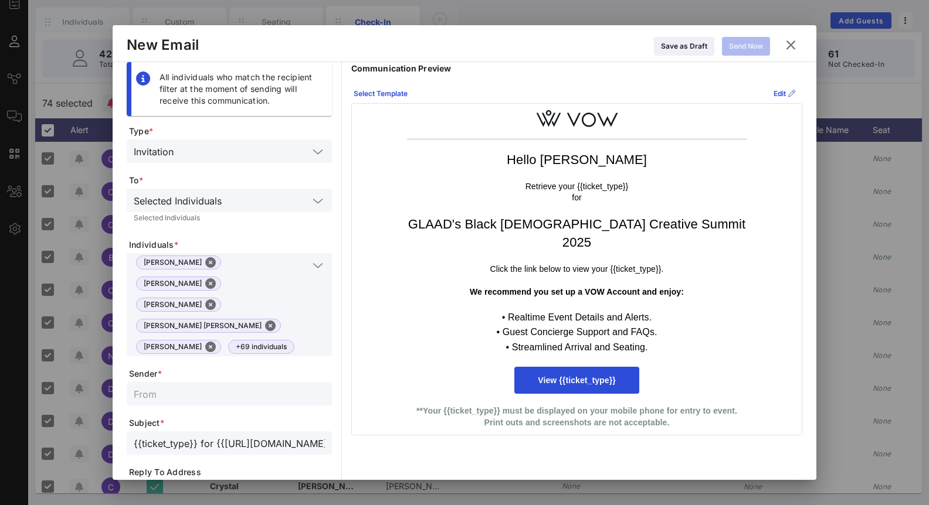
click at [792, 42] on icon at bounding box center [791, 45] width 16 height 14
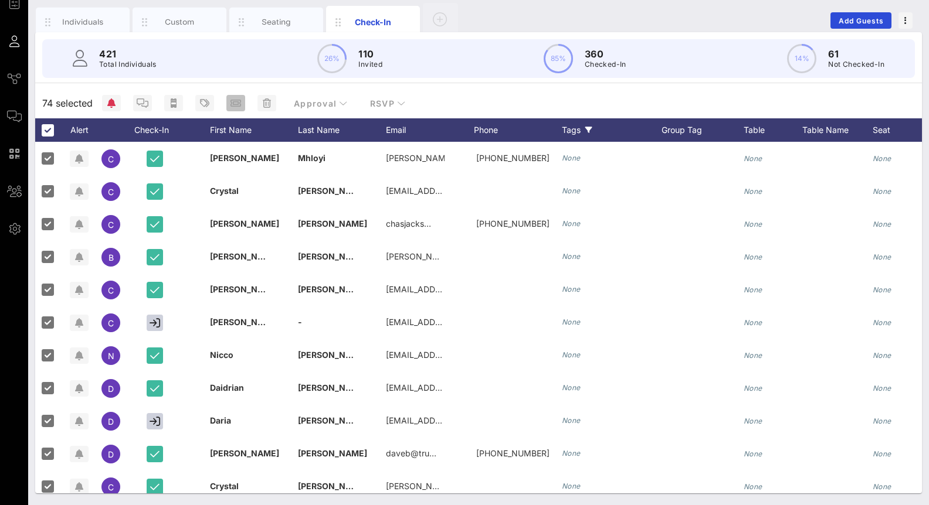
click at [232, 104] on icon "button" at bounding box center [235, 102] width 11 height 9
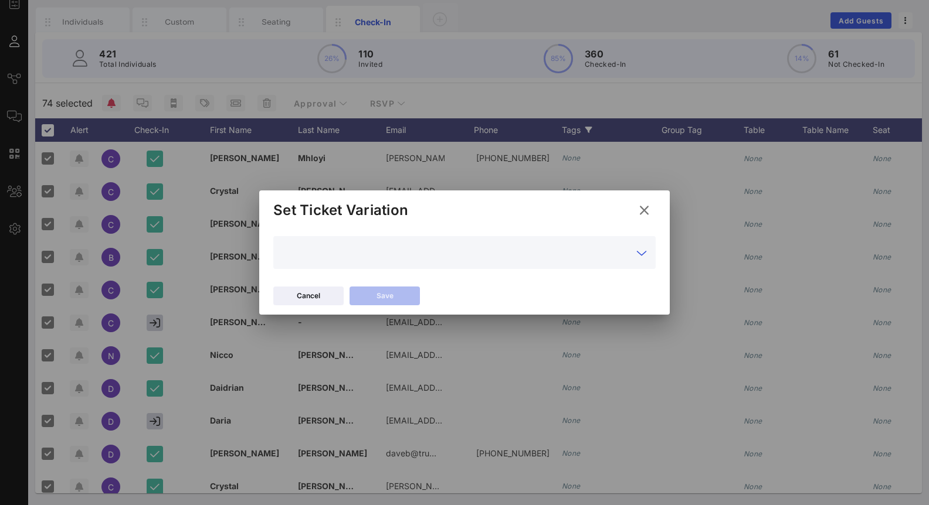
click at [630, 243] on input "text" at bounding box center [456, 252] width 352 height 19
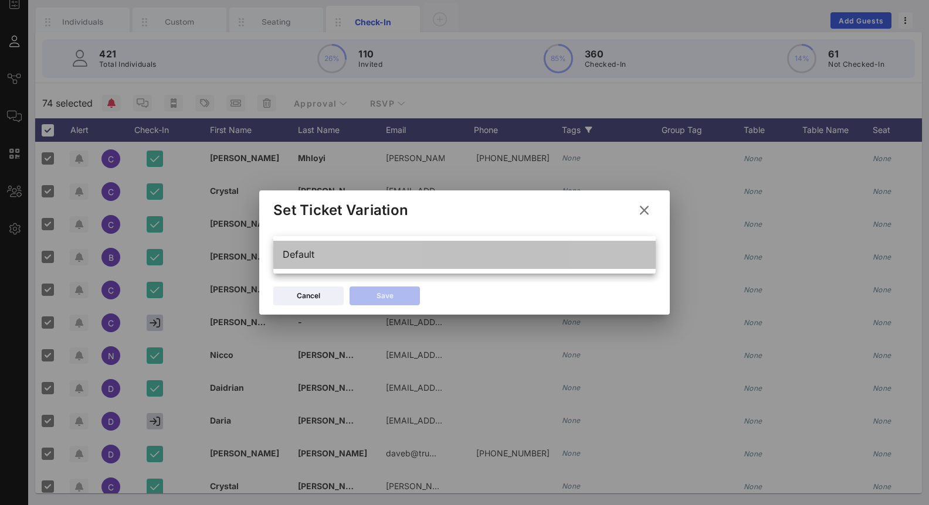
click at [634, 250] on div "Default" at bounding box center [464, 254] width 363 height 11
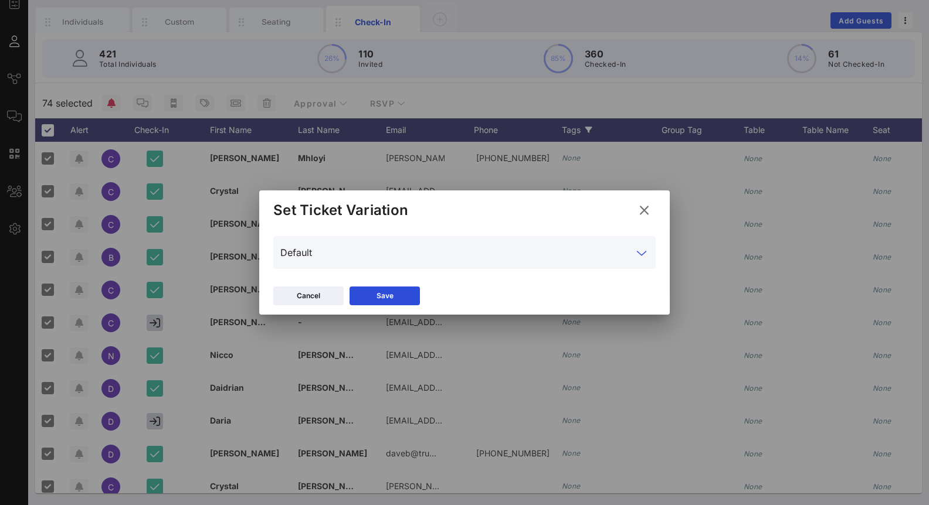
click at [651, 210] on icon at bounding box center [644, 210] width 16 height 14
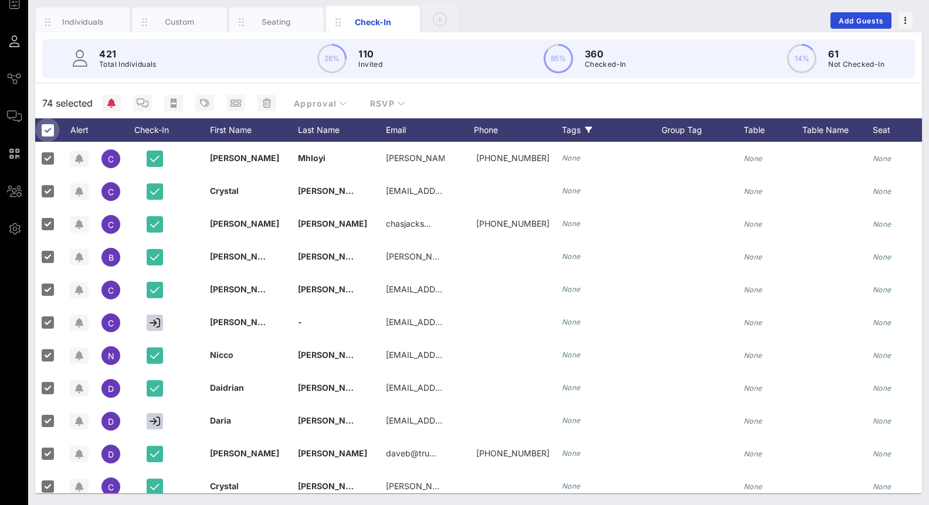
click at [43, 130] on div at bounding box center [48, 130] width 20 height 20
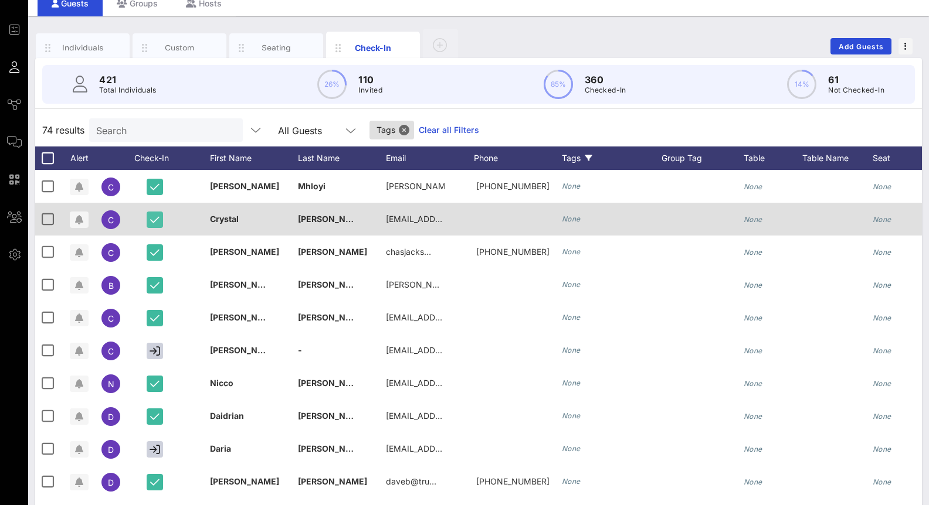
scroll to position [76, 0]
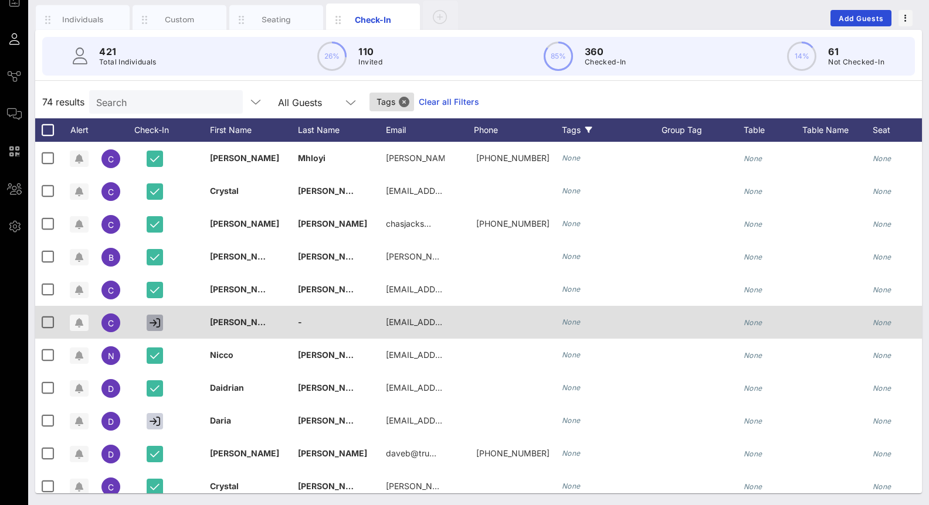
click at [155, 322] on icon "button" at bounding box center [155, 323] width 11 height 11
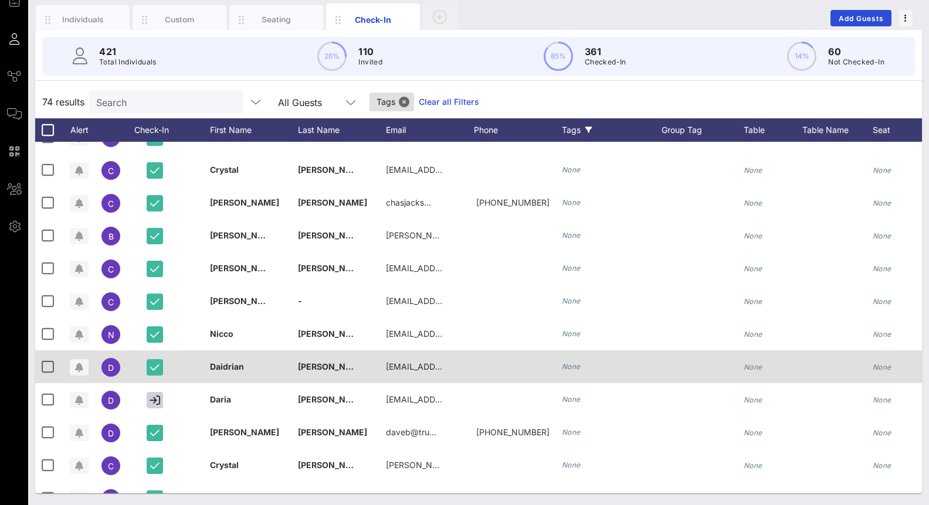
scroll to position [41, 0]
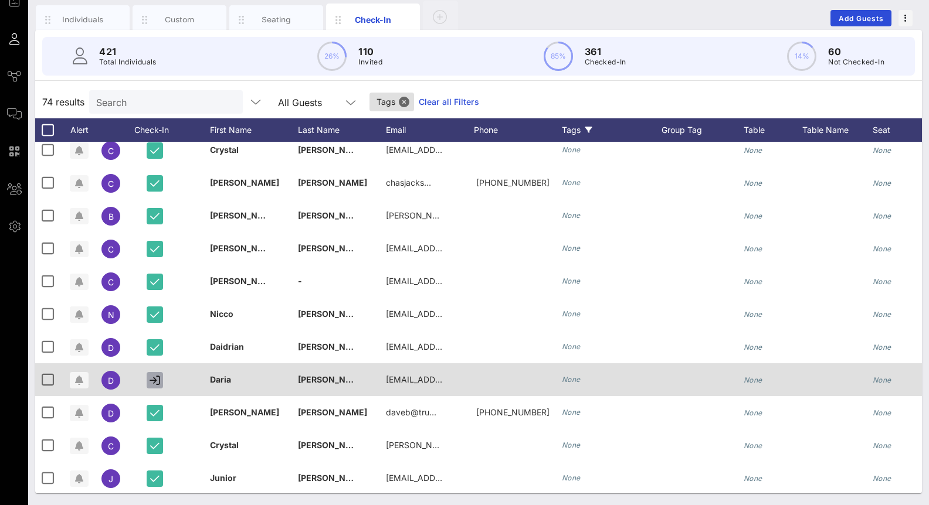
click at [155, 378] on icon "button" at bounding box center [155, 380] width 11 height 11
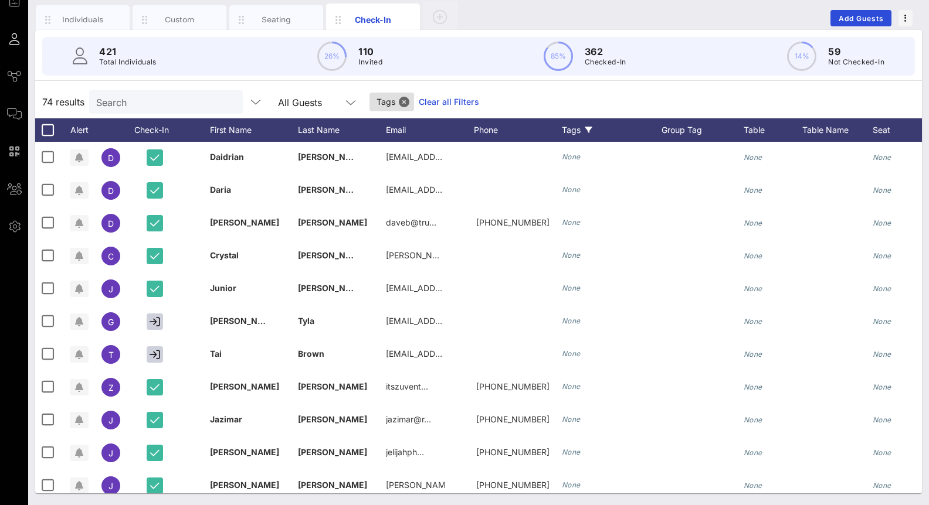
scroll to position [202, 0]
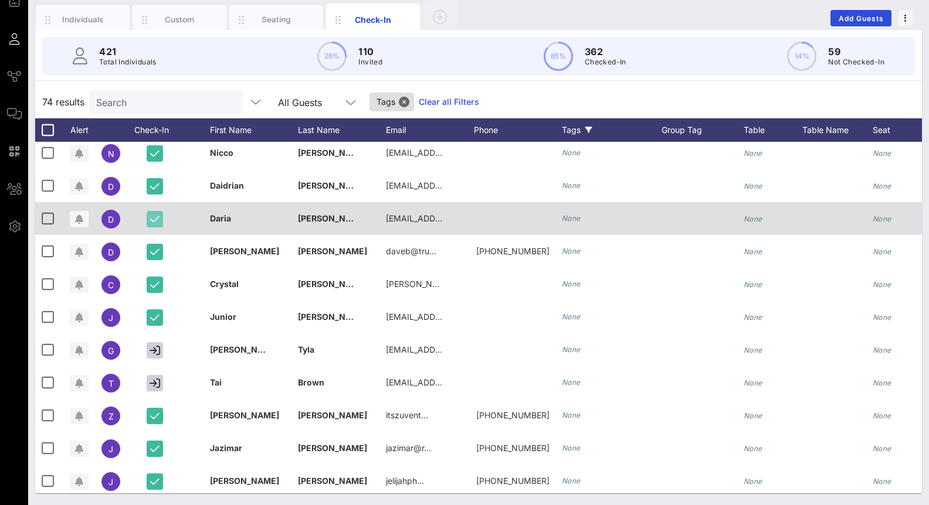
click at [153, 216] on icon "button" at bounding box center [154, 219] width 9 height 11
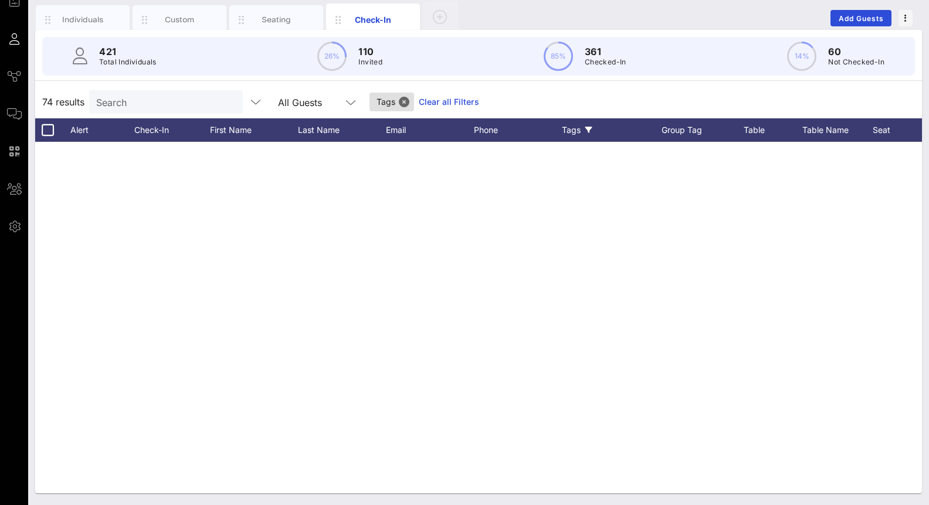
scroll to position [0, 0]
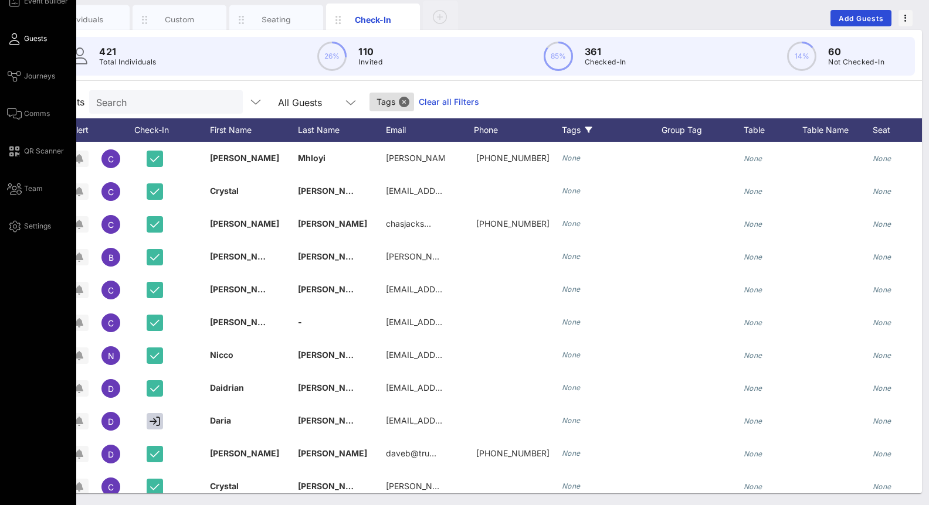
click at [22, 43] on link "Guests" at bounding box center [27, 39] width 40 height 14
